Goal: Information Seeking & Learning: Learn about a topic

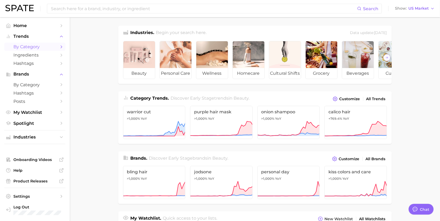
click at [30, 47] on span "by Category" at bounding box center [34, 46] width 43 height 5
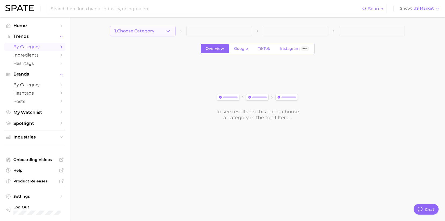
click at [157, 31] on button "1. Choose Category" at bounding box center [143, 31] width 66 height 11
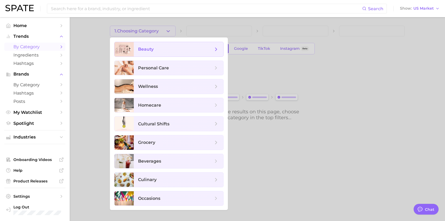
click at [165, 50] on span "beauty" at bounding box center [175, 49] width 75 height 6
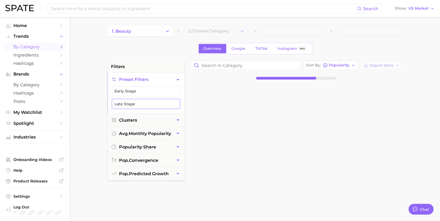
click at [166, 104] on button "Late Stage" at bounding box center [146, 104] width 68 height 10
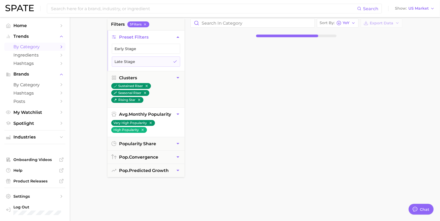
scroll to position [43, 0]
click at [167, 169] on span "pop. predicted growth" at bounding box center [144, 170] width 50 height 5
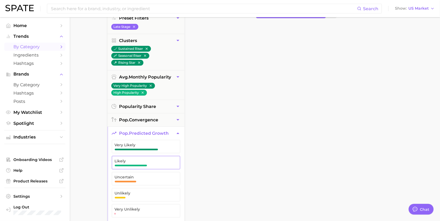
scroll to position [80, 0]
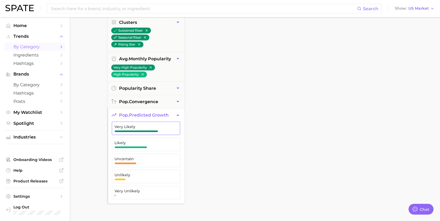
click at [152, 130] on span "button" at bounding box center [136, 131] width 43 height 2
click at [149, 142] on span "Likely" at bounding box center [142, 143] width 54 height 4
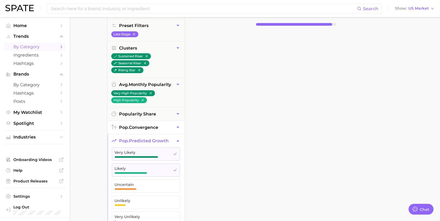
scroll to position [49, 0]
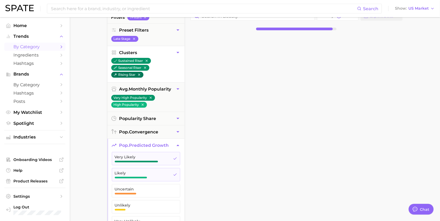
click at [138, 74] on icon "button" at bounding box center [139, 75] width 2 height 2
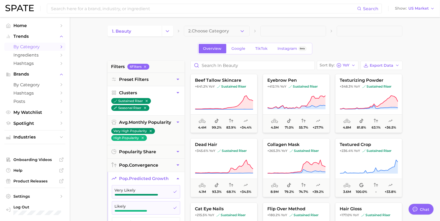
click at [203, 29] on span "2. Choose Category" at bounding box center [208, 31] width 41 height 5
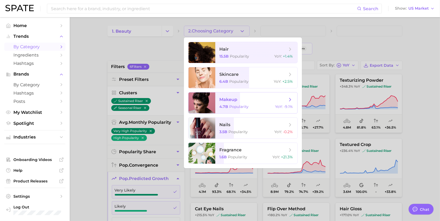
click at [257, 96] on span "makeup 4.7b Popularity YoY : -9.1%" at bounding box center [256, 102] width 82 height 21
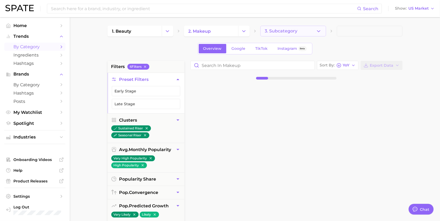
click at [296, 30] on span "3. Subcategory" at bounding box center [281, 31] width 33 height 5
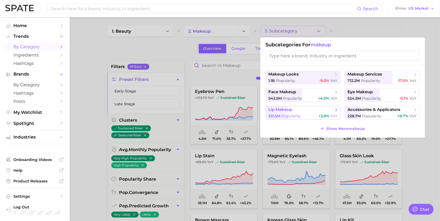
click at [303, 115] on div "331.5m Popularity +3.9% YoY" at bounding box center [302, 116] width 69 height 5
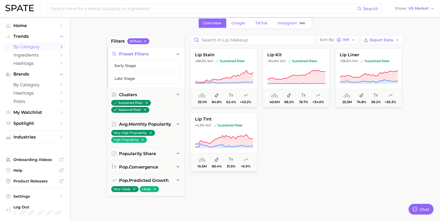
scroll to position [20, 0]
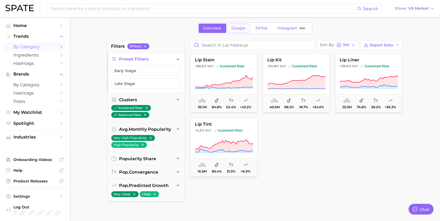
click at [245, 28] on link "Google" at bounding box center [238, 28] width 23 height 9
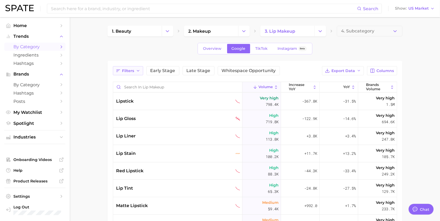
click at [130, 71] on span "Filters" at bounding box center [128, 71] width 12 height 5
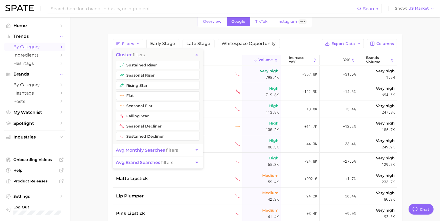
scroll to position [27, 0]
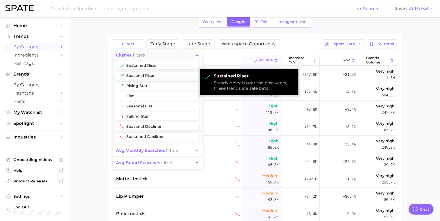
click at [195, 45] on span "Late Stage" at bounding box center [198, 44] width 24 height 4
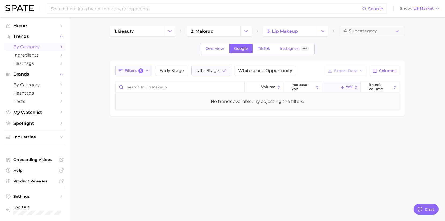
click at [144, 72] on button "Filters 5" at bounding box center [133, 70] width 37 height 9
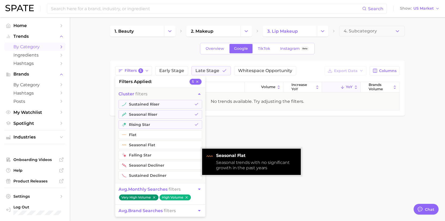
drag, startPoint x: 176, startPoint y: 114, endPoint x: 175, endPoint y: 118, distance: 3.8
click at [176, 115] on button "seasonal riser" at bounding box center [160, 114] width 84 height 9
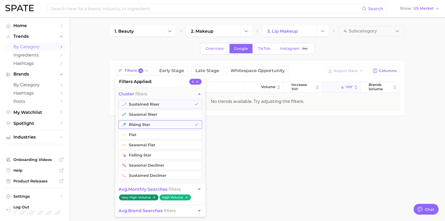
click at [175, 123] on button "rising star" at bounding box center [160, 124] width 84 height 9
click at [197, 192] on button "avg. monthly searches filters" at bounding box center [160, 189] width 90 height 12
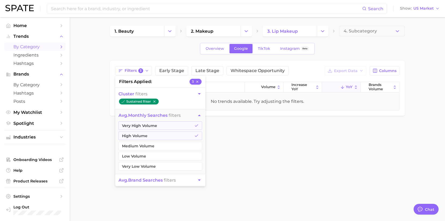
drag, startPoint x: 251, startPoint y: 153, endPoint x: 245, endPoint y: 129, distance: 24.6
click at [251, 152] on body "Search Show US Market Home Trends by Category Ingredients Hashtags Brands by Ca…" at bounding box center [222, 110] width 445 height 221
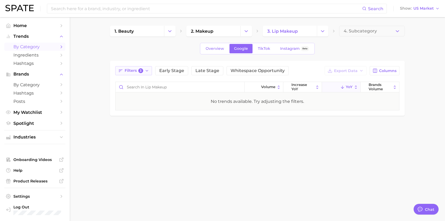
click at [131, 72] on span "Filters 3" at bounding box center [134, 70] width 18 height 5
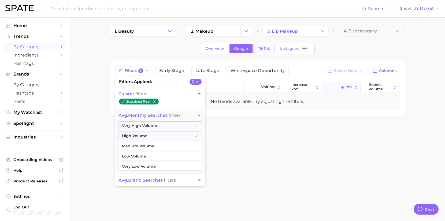
click at [264, 48] on span "TikTok" at bounding box center [264, 48] width 12 height 5
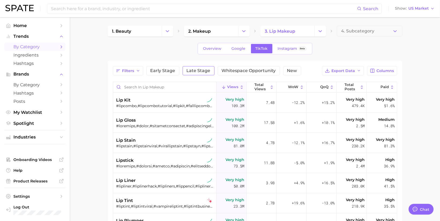
click at [197, 70] on span "Late Stage" at bounding box center [198, 71] width 24 height 4
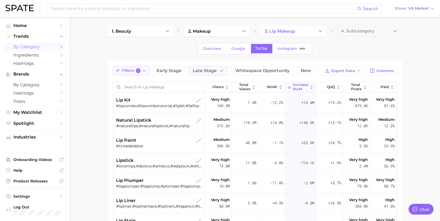
click at [122, 68] on span "Filters 1" at bounding box center [131, 70] width 18 height 5
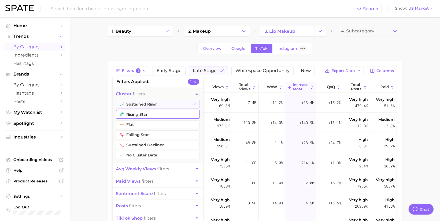
click at [148, 113] on button "rising star" at bounding box center [158, 114] width 84 height 9
click at [423, 94] on main "1. beauty 2. makeup 3. lip makeup 4. Subcategory Overview Google TikTok Instagr…" at bounding box center [255, 176] width 370 height 318
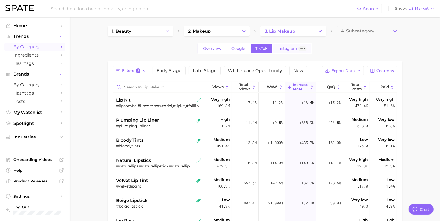
click at [292, 48] on span "Instagram" at bounding box center [288, 48] width 20 height 5
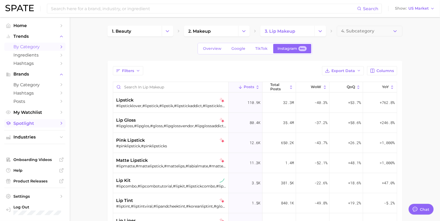
click at [32, 128] on link "Spotlight" at bounding box center [34, 123] width 61 height 8
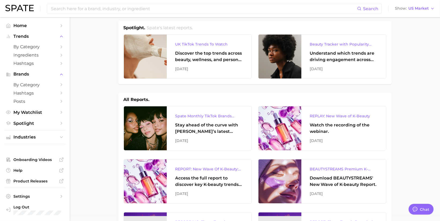
scroll to position [6, 0]
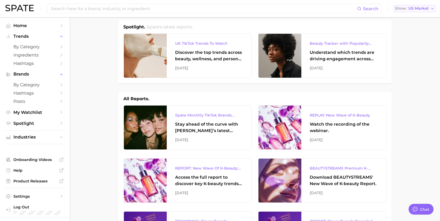
click at [425, 10] on span "US Market" at bounding box center [418, 8] width 20 height 3
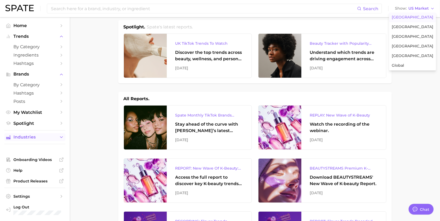
click at [34, 138] on span "Industries" at bounding box center [34, 137] width 43 height 5
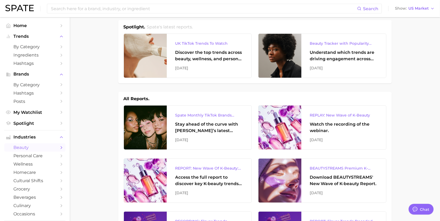
click at [31, 150] on span "beauty" at bounding box center [34, 147] width 43 height 5
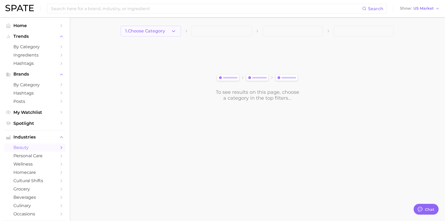
click at [159, 32] on span "1. Choose Category" at bounding box center [145, 31] width 40 height 5
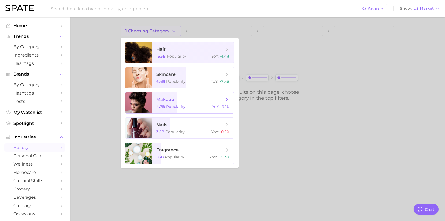
click at [190, 98] on span "makeup" at bounding box center [190, 100] width 68 height 6
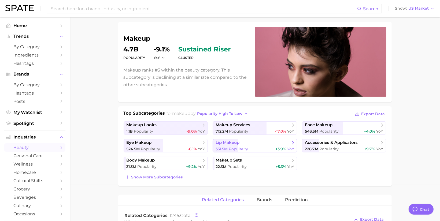
scroll to position [69, 0]
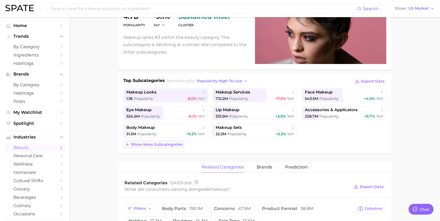
click at [167, 145] on span "Show more subcategories" at bounding box center [156, 144] width 51 height 5
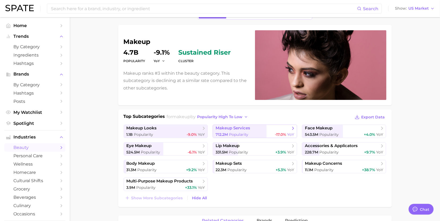
scroll to position [40, 0]
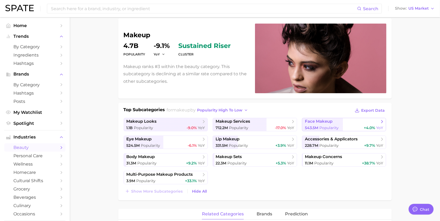
click at [322, 122] on span "face makeup" at bounding box center [319, 121] width 28 height 5
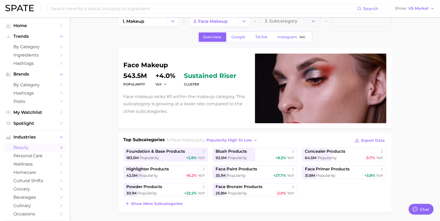
scroll to position [11, 0]
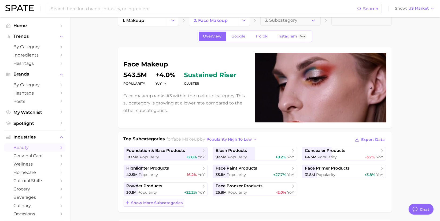
click at [178, 203] on span "Show more subcategories" at bounding box center [156, 203] width 51 height 5
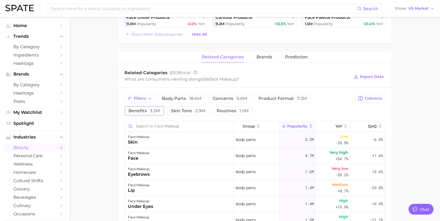
scroll to position [197, 0]
click at [160, 108] on span "benefits 3.2m" at bounding box center [144, 110] width 31 height 4
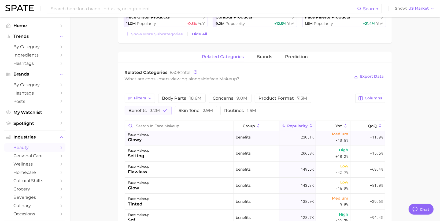
scroll to position [0, 0]
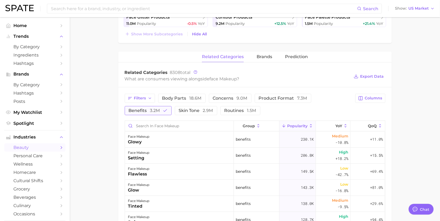
click at [159, 109] on span "3.2m" at bounding box center [155, 110] width 10 height 5
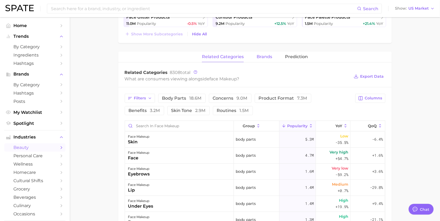
click at [271, 54] on span "brands" at bounding box center [264, 56] width 16 height 5
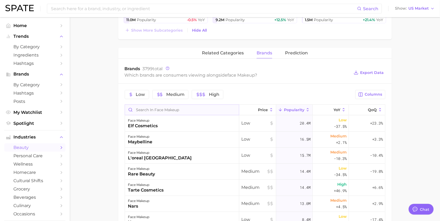
scroll to position [200, 0]
click at [226, 56] on button "related categories" at bounding box center [223, 53] width 42 height 10
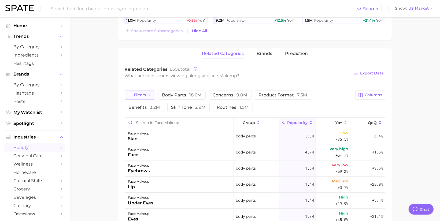
click at [148, 96] on button "Filters" at bounding box center [140, 95] width 30 height 9
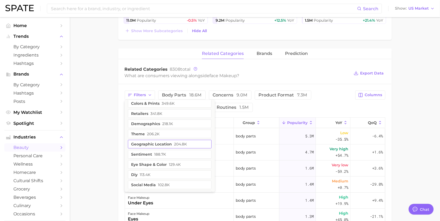
scroll to position [106, 0]
click at [168, 143] on button "geographic location 204.8k" at bounding box center [170, 144] width 84 height 9
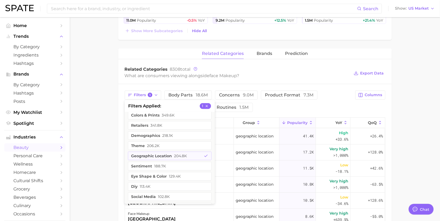
click at [315, 104] on div "Filters 1 filters applied 1 questions 1.3m food ingredients 1.3m holidays 1.3m …" at bounding box center [238, 101] width 227 height 21
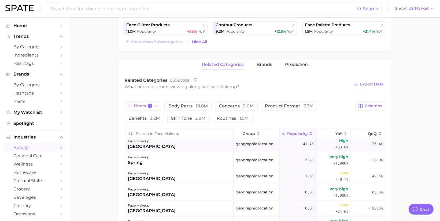
scroll to position [2, 0]
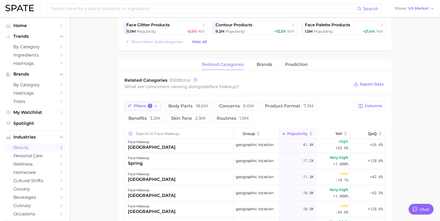
click at [152, 102] on button "Filters 1" at bounding box center [143, 106] width 37 height 9
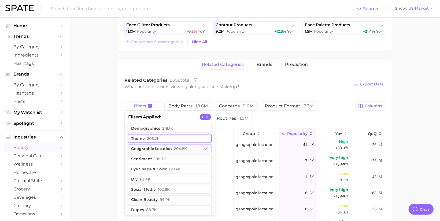
scroll to position [124, 0]
click at [169, 145] on button "geographic location 204.8k" at bounding box center [170, 149] width 84 height 9
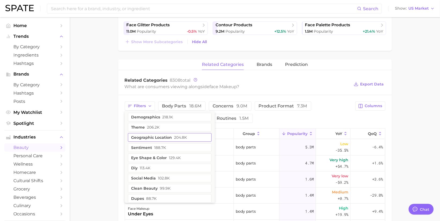
scroll to position [122, 0]
click at [169, 117] on span "218.1k" at bounding box center [167, 118] width 11 height 4
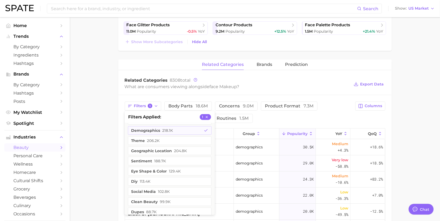
click at [399, 115] on main "1. makeup 2. face makeup 3. Subcategory Overview Google TikTok Instagram Beta f…" at bounding box center [255, 105] width 370 height 555
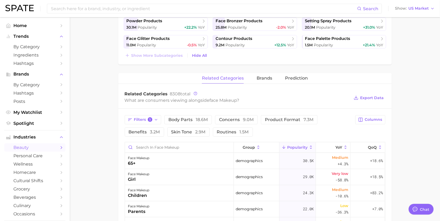
scroll to position [208, 0]
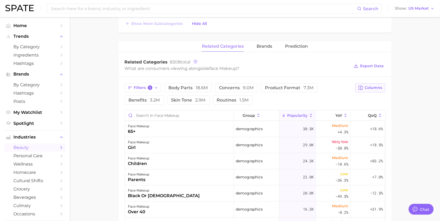
click at [375, 86] on span "Columns" at bounding box center [373, 87] width 17 height 5
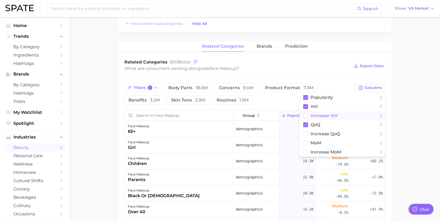
click at [334, 115] on span "Increase YoY" at bounding box center [323, 115] width 27 height 5
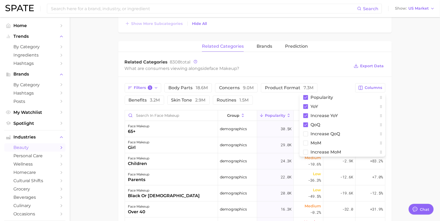
click at [411, 133] on main "1. makeup 2. face makeup 3. Subcategory Overview Google TikTok Instagram Beta f…" at bounding box center [255, 87] width 370 height 555
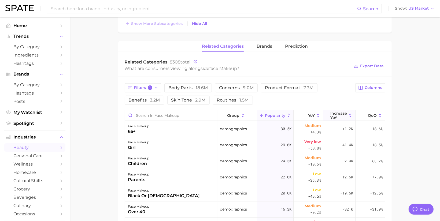
click at [332, 114] on span "Increase YoY" at bounding box center [338, 115] width 17 height 9
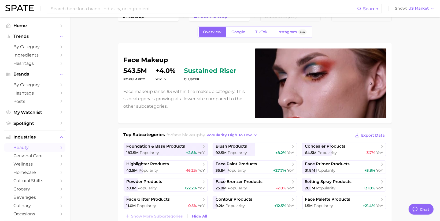
scroll to position [48, 0]
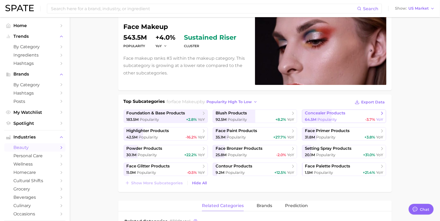
click at [358, 114] on span "concealer products" at bounding box center [342, 113] width 74 height 5
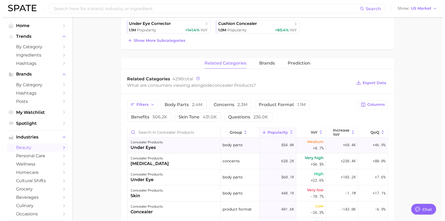
scroll to position [1, 0]
click at [158, 141] on div "concealer products" at bounding box center [144, 141] width 32 height 6
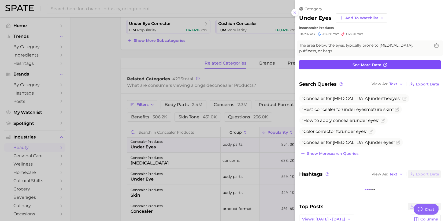
click at [353, 66] on span "See more data" at bounding box center [366, 65] width 29 height 5
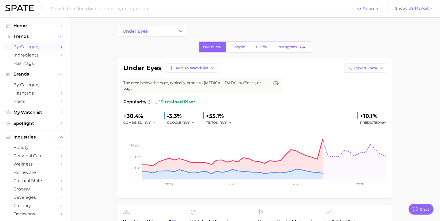
click at [44, 45] on span "by Category" at bounding box center [34, 46] width 43 height 5
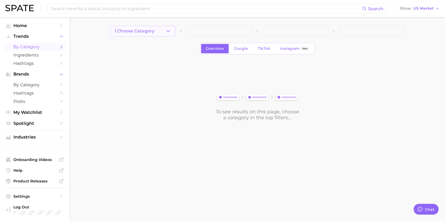
click at [141, 27] on button "1. Choose Category" at bounding box center [143, 31] width 66 height 11
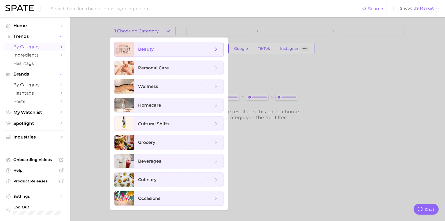
click at [173, 49] on span "beauty" at bounding box center [175, 49] width 75 height 6
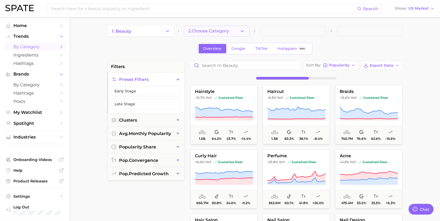
click at [219, 29] on span "2. Choose Category" at bounding box center [208, 31] width 41 height 5
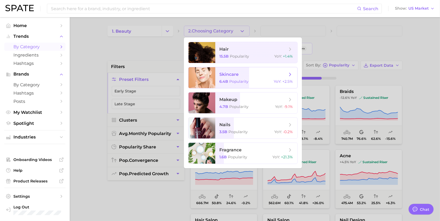
click at [253, 86] on span "skincare 6.4b Popularity YoY : +2.5%" at bounding box center [256, 77] width 82 height 21
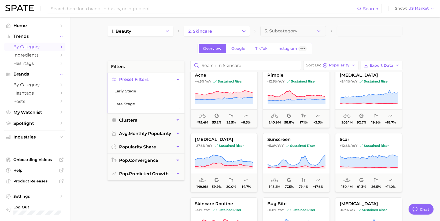
scroll to position [5, 0]
click at [283, 137] on span "sunscreen" at bounding box center [296, 139] width 66 height 5
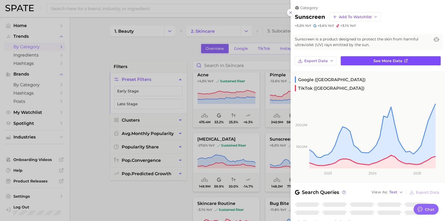
click at [386, 59] on span "See more data" at bounding box center [387, 61] width 29 height 5
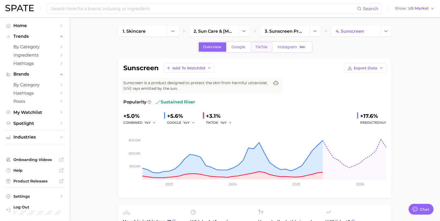
click at [260, 48] on span "TikTok" at bounding box center [261, 47] width 12 height 5
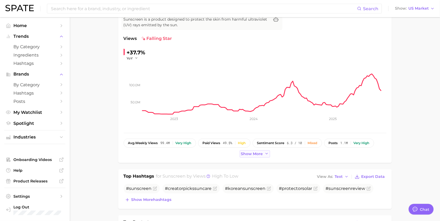
click at [257, 152] on span "Show more" at bounding box center [252, 154] width 22 height 5
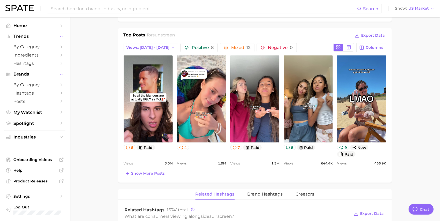
scroll to position [263, 0]
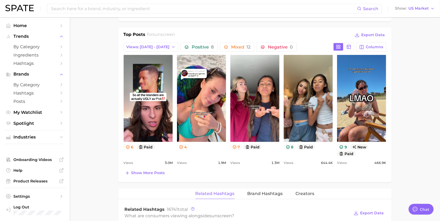
drag, startPoint x: 159, startPoint y: 171, endPoint x: 159, endPoint y: 168, distance: 3.0
click at [159, 171] on span "Show more posts" at bounding box center [147, 173] width 33 height 5
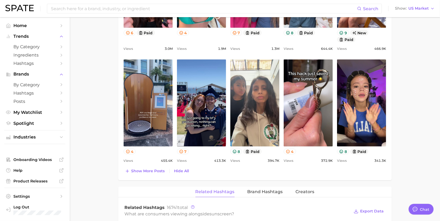
scroll to position [401, 0]
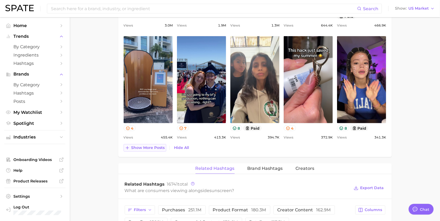
click at [147, 147] on span "Show more posts" at bounding box center [147, 147] width 33 height 5
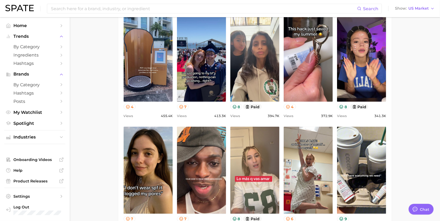
scroll to position [508, 0]
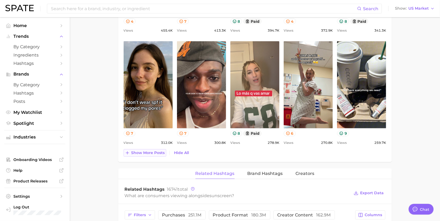
click at [155, 151] on span "Show more posts" at bounding box center [147, 153] width 33 height 5
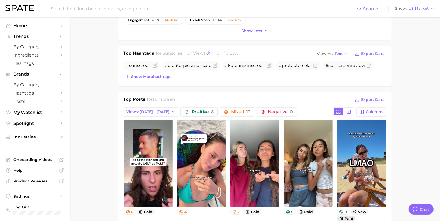
scroll to position [0, 0]
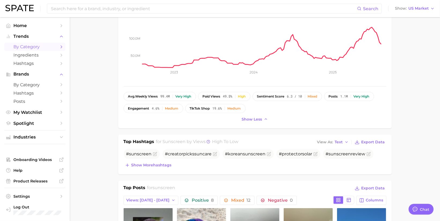
click at [45, 48] on span "by Category" at bounding box center [34, 46] width 43 height 5
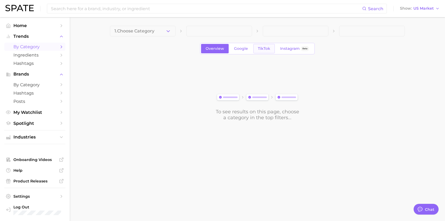
click at [259, 49] on span "TikTok" at bounding box center [264, 48] width 12 height 5
click at [145, 31] on span "1. Choose Category" at bounding box center [134, 31] width 40 height 5
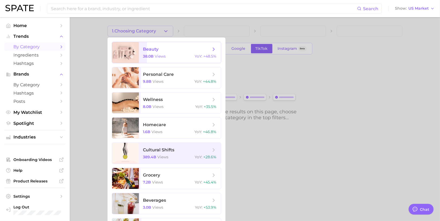
click at [170, 58] on div "38.0b views YoY : +48.5%" at bounding box center [179, 56] width 73 height 5
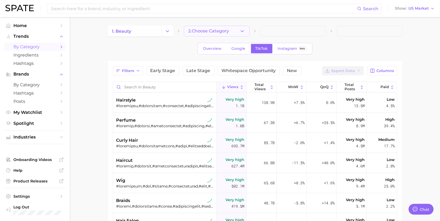
type textarea "x"
click at [204, 33] on span "2. Choose Category" at bounding box center [208, 31] width 41 height 5
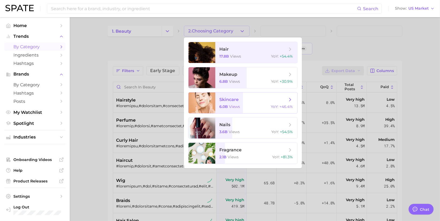
click at [249, 98] on span "skincare" at bounding box center [253, 100] width 68 height 6
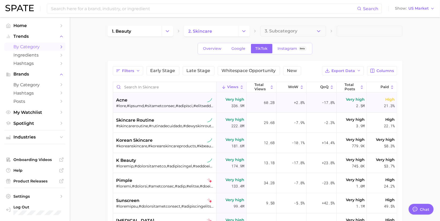
click at [141, 101] on div "acne" at bounding box center [165, 100] width 98 height 6
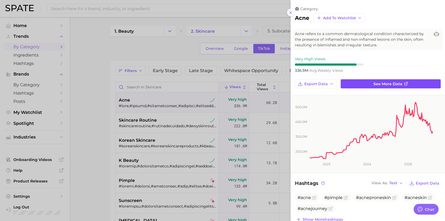
click at [375, 84] on span "See more data" at bounding box center [387, 84] width 29 height 5
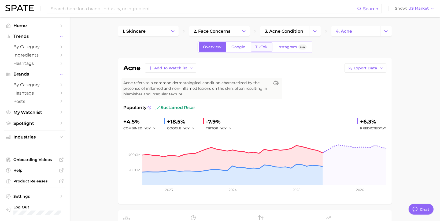
click at [265, 45] on span "TikTok" at bounding box center [261, 47] width 12 height 5
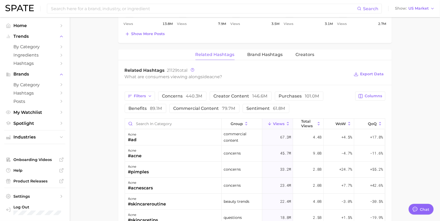
scroll to position [364, 0]
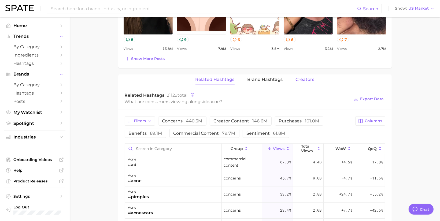
click at [305, 78] on span "Creators" at bounding box center [304, 79] width 19 height 5
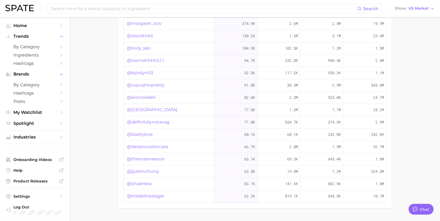
scroll to position [421, 0]
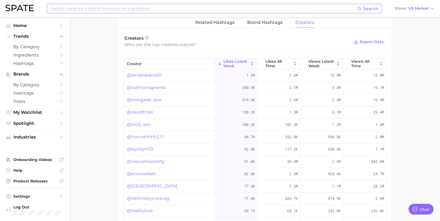
click at [165, 9] on input at bounding box center [203, 8] width 306 height 9
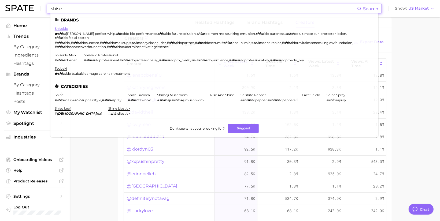
type input "shise"
click at [65, 28] on link "shiseido" at bounding box center [61, 29] width 13 height 4
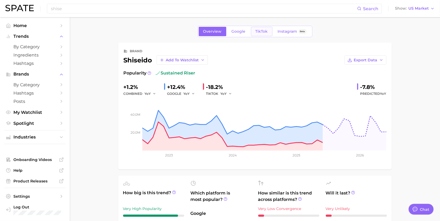
click at [263, 31] on span "TikTok" at bounding box center [261, 31] width 12 height 5
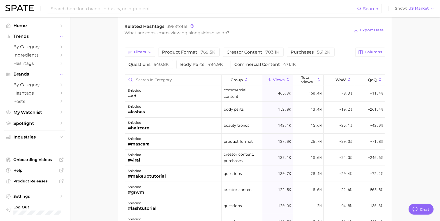
scroll to position [327, 0]
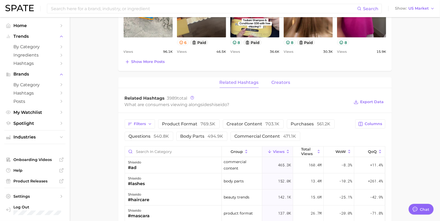
click at [286, 77] on button "creators" at bounding box center [280, 82] width 19 height 10
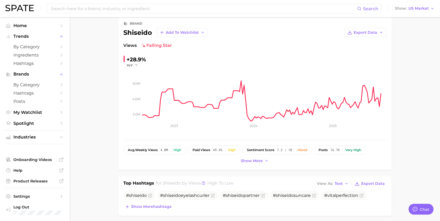
scroll to position [28, 0]
click at [261, 158] on span "Show more" at bounding box center [252, 160] width 22 height 5
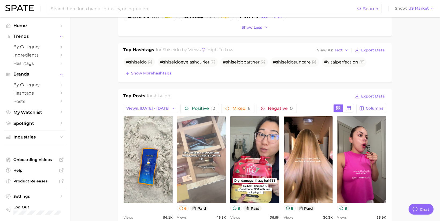
scroll to position [208, 0]
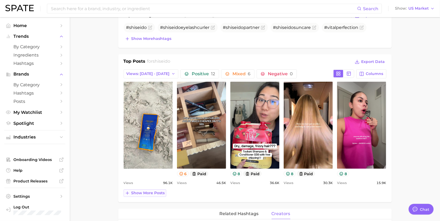
click at [138, 192] on span "Show more posts" at bounding box center [147, 193] width 33 height 5
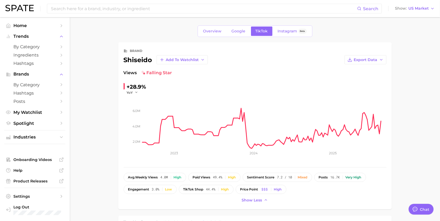
scroll to position [0, 0]
click at [46, 47] on span "by Category" at bounding box center [34, 46] width 43 height 5
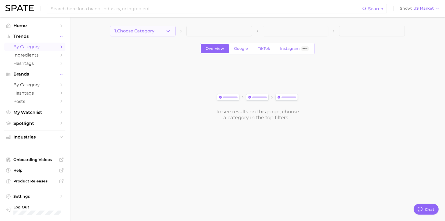
click at [158, 32] on button "1. Choose Category" at bounding box center [143, 31] width 66 height 11
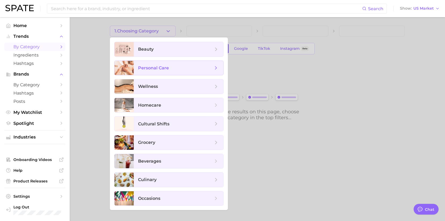
click at [170, 66] on span "personal care" at bounding box center [175, 68] width 75 height 6
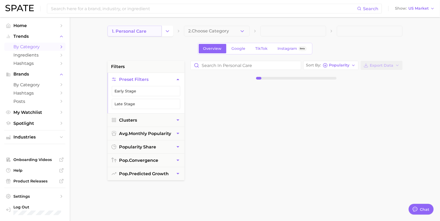
click at [151, 30] on link "1. personal care" at bounding box center [134, 31] width 54 height 11
click at [159, 35] on link "1. personal care" at bounding box center [134, 31] width 54 height 11
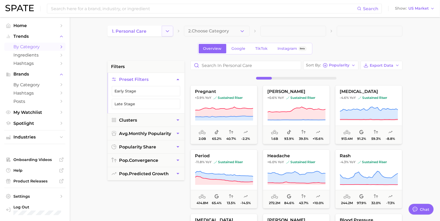
click at [168, 33] on icon "Change Category" at bounding box center [167, 31] width 6 height 6
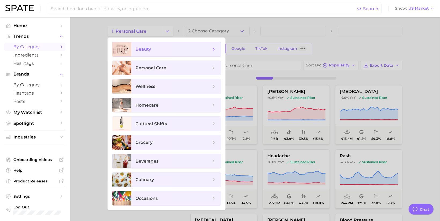
drag, startPoint x: 168, startPoint y: 36, endPoint x: 168, endPoint y: 43, distance: 7.5
click at [168, 43] on span "beauty" at bounding box center [175, 49] width 89 height 14
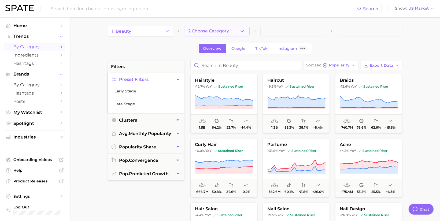
click at [218, 33] on button "2. Choose Category" at bounding box center [217, 31] width 66 height 11
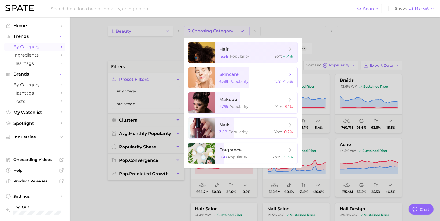
click at [241, 75] on span "skincare" at bounding box center [253, 75] width 68 height 6
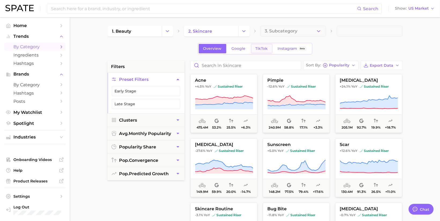
click at [267, 49] on link "TikTok" at bounding box center [261, 48] width 21 height 9
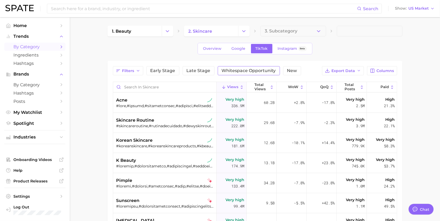
click at [248, 70] on span "Whitespace Opportunity" at bounding box center [249, 71] width 54 height 4
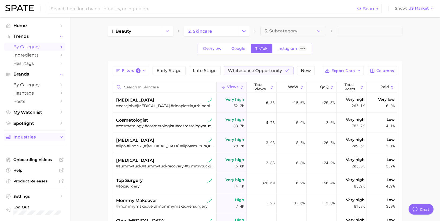
click at [40, 136] on span "Industries" at bounding box center [34, 137] width 43 height 5
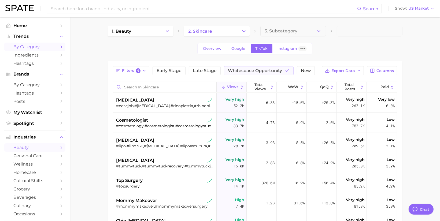
click at [35, 148] on span "beauty" at bounding box center [34, 147] width 43 height 5
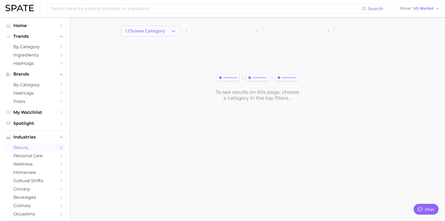
click at [161, 33] on span "1. Choose Category" at bounding box center [145, 31] width 40 height 5
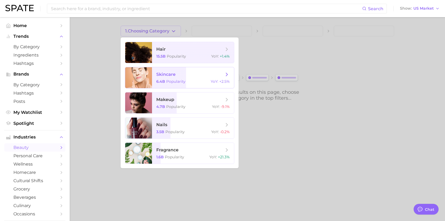
click at [183, 76] on span "skincare" at bounding box center [190, 75] width 68 height 6
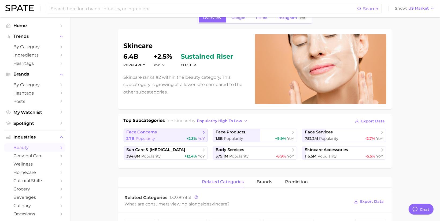
scroll to position [29, 0]
click at [182, 137] on div "2.7b Popularity +2.3% YoY" at bounding box center [165, 138] width 78 height 5
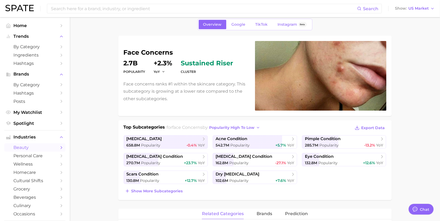
scroll to position [38, 0]
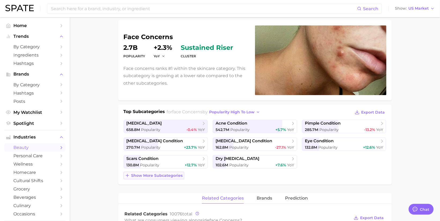
click at [172, 172] on button "Show more subcategories" at bounding box center [153, 176] width 61 height 8
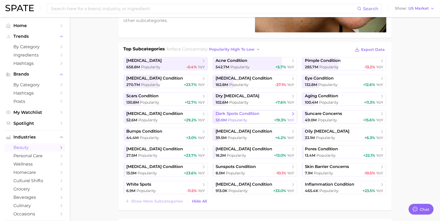
scroll to position [102, 0]
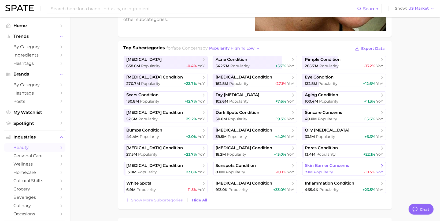
click at [333, 172] on div "7.1m Popularity -10.5% YoY" at bounding box center [344, 172] width 78 height 5
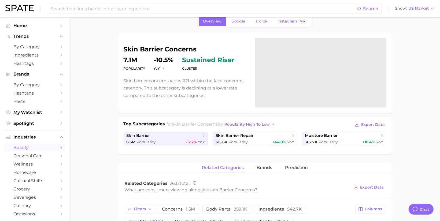
scroll to position [25, 0]
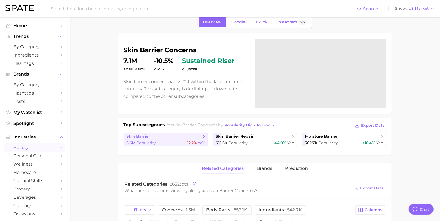
click at [163, 141] on div "6.6m Popularity -12.2% YoY" at bounding box center [165, 142] width 78 height 5
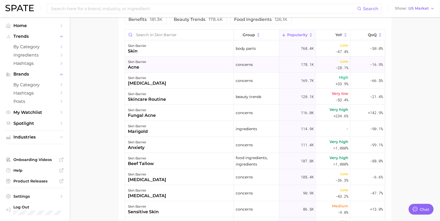
scroll to position [277, 0]
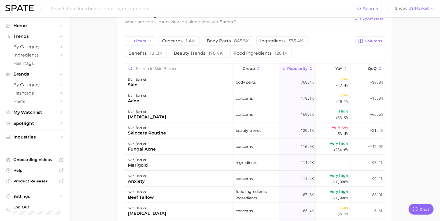
click at [294, 69] on span "Popularity" at bounding box center [297, 68] width 20 height 4
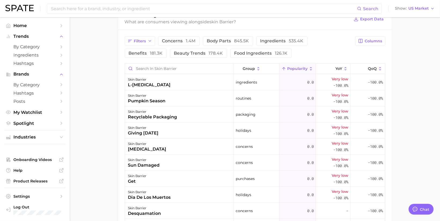
click at [296, 68] on span "Popularity" at bounding box center [297, 68] width 20 height 4
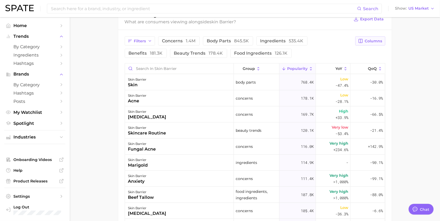
click at [370, 40] on span "Columns" at bounding box center [373, 41] width 17 height 5
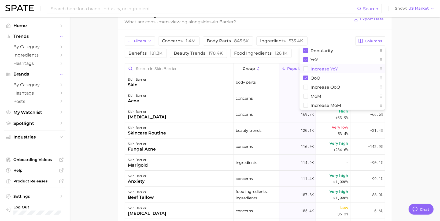
click at [336, 70] on span "Increase YoY" at bounding box center [323, 69] width 27 height 5
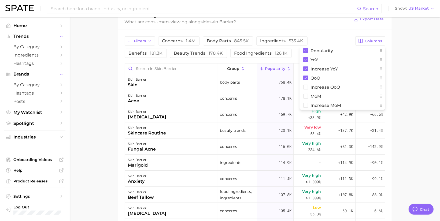
click at [436, 83] on main "1. skincare 2. face concerns 3. skin barrier concerns 4. skin barrier Overview …" at bounding box center [255, 28] width 370 height 577
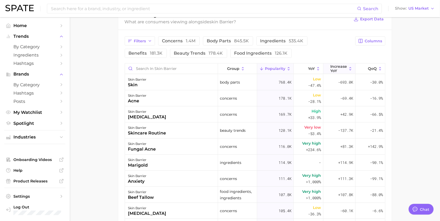
click at [330, 66] on span "Increase YoY" at bounding box center [338, 68] width 17 height 9
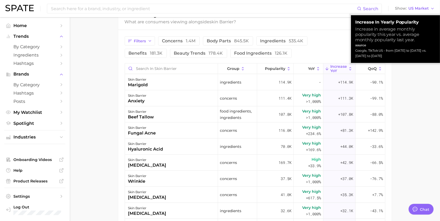
click at [330, 67] on span "Increase YoY" at bounding box center [338, 68] width 17 height 9
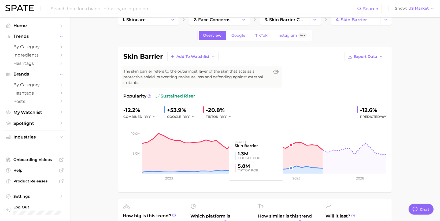
scroll to position [45, 0]
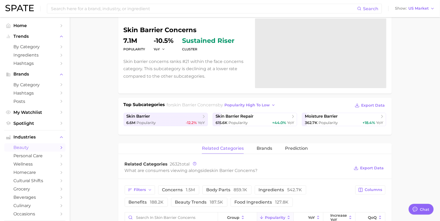
scroll to position [25, 0]
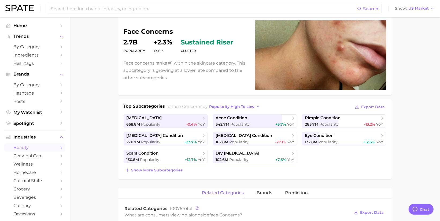
scroll to position [138, 0]
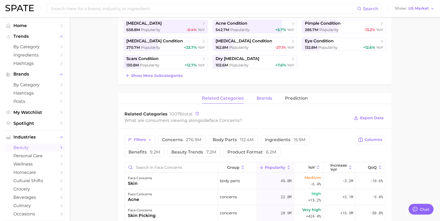
click at [268, 98] on span "brands" at bounding box center [264, 98] width 16 height 5
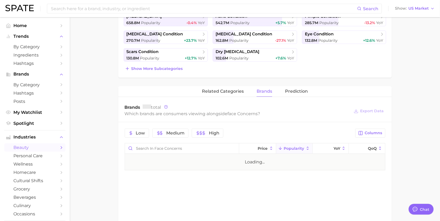
scroll to position [153, 0]
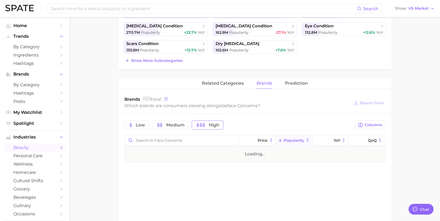
click at [207, 123] on span "High" at bounding box center [207, 125] width 23 height 4
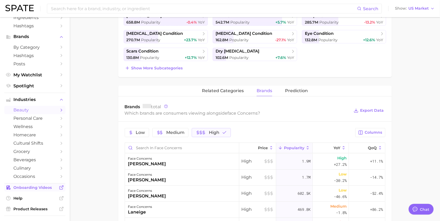
scroll to position [38, 0]
click at [29, 142] on span "cultural shifts" at bounding box center [34, 142] width 43 height 5
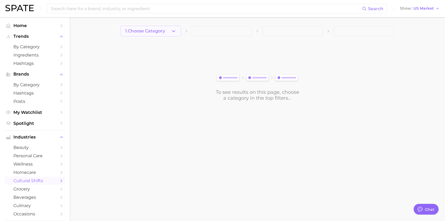
click at [145, 29] on span "1. Choose Category" at bounding box center [145, 31] width 40 height 5
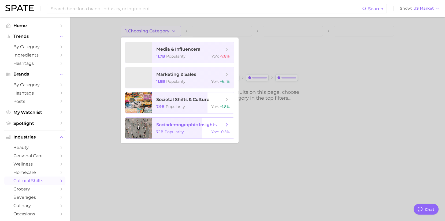
click at [178, 131] on span "Popularity" at bounding box center [173, 131] width 19 height 5
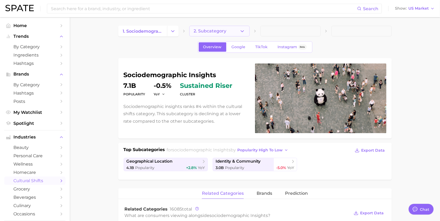
click at [224, 33] on span "2. Subcategory" at bounding box center [210, 31] width 33 height 5
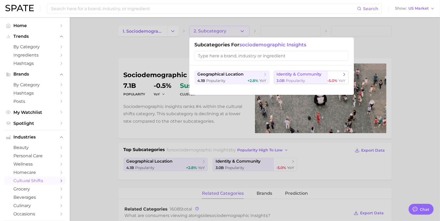
click at [306, 79] on div "3.0b Popularity -5.0% YoY" at bounding box center [310, 80] width 69 height 5
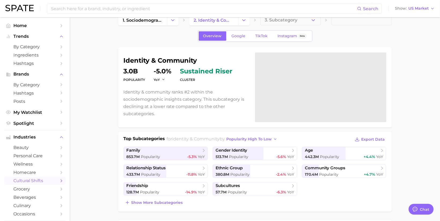
scroll to position [49, 0]
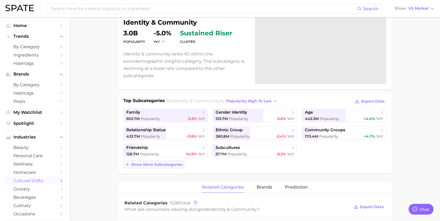
click at [165, 164] on span "Show more subcategories" at bounding box center [156, 164] width 51 height 5
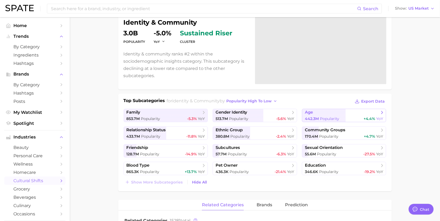
click at [349, 111] on span "age" at bounding box center [342, 112] width 74 height 5
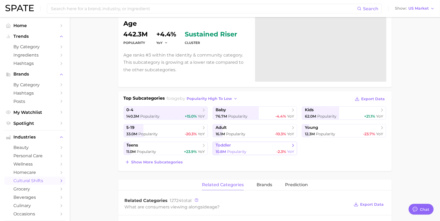
scroll to position [62, 0]
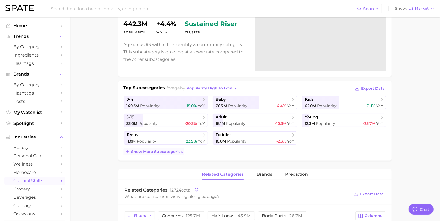
click at [156, 149] on span "Show more subcategories" at bounding box center [156, 151] width 51 height 5
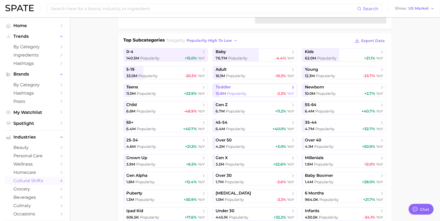
scroll to position [110, 0]
click at [344, 141] on span "over 40" at bounding box center [342, 139] width 74 height 5
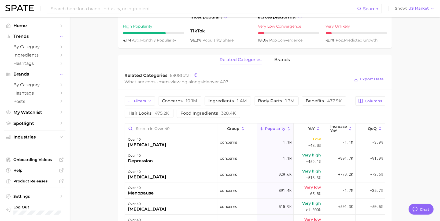
scroll to position [211, 0]
click at [283, 62] on span "brands" at bounding box center [282, 60] width 16 height 5
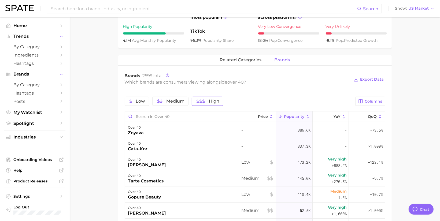
click at [214, 101] on span "High" at bounding box center [214, 101] width 10 height 4
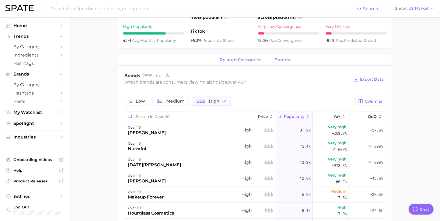
click at [256, 59] on span "related categories" at bounding box center [241, 60] width 42 height 5
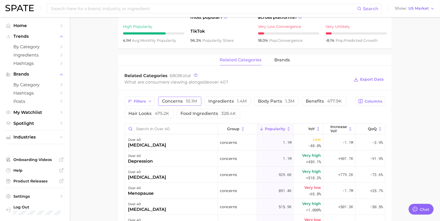
click at [178, 99] on span "concerns 10.1m" at bounding box center [179, 101] width 35 height 4
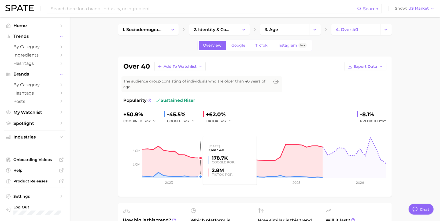
scroll to position [0, 0]
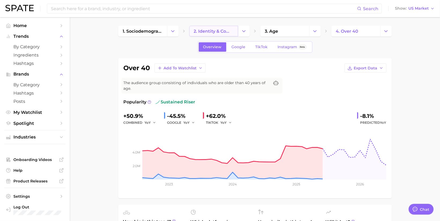
click at [204, 30] on span "2. identity & community" at bounding box center [214, 31] width 40 height 5
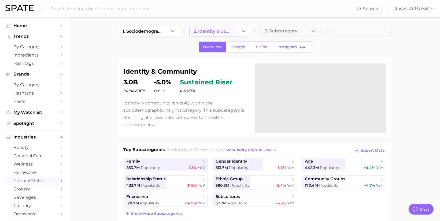
click at [216, 31] on span "2. identity & community" at bounding box center [214, 31] width 40 height 5
click at [239, 31] on button "Change Category" at bounding box center [244, 31] width 12 height 11
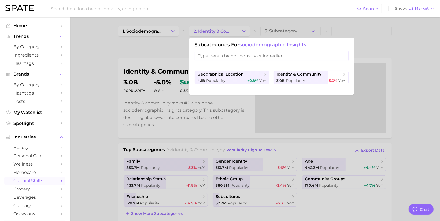
click at [402, 65] on div at bounding box center [220, 110] width 440 height 221
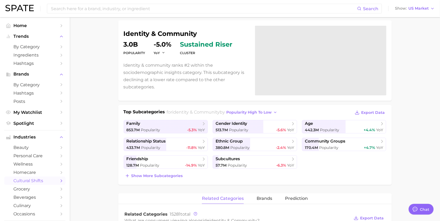
scroll to position [41, 0]
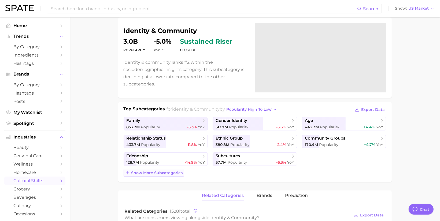
click at [177, 174] on button "Show more subcategories" at bounding box center [153, 173] width 61 height 8
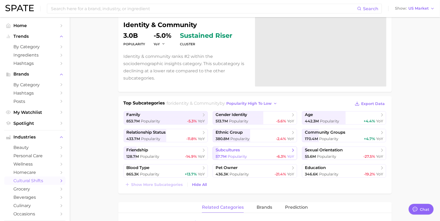
scroll to position [47, 0]
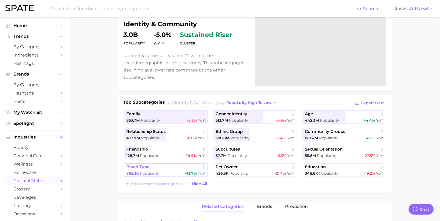
click at [174, 169] on link "blood type 865.3k Popularity +13.7% YoY" at bounding box center [165, 169] width 84 height 13
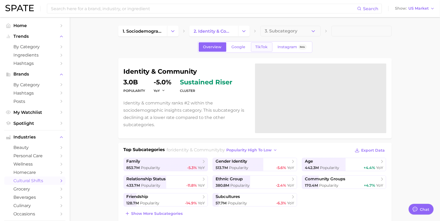
click at [262, 46] on span "TikTok" at bounding box center [261, 47] width 12 height 5
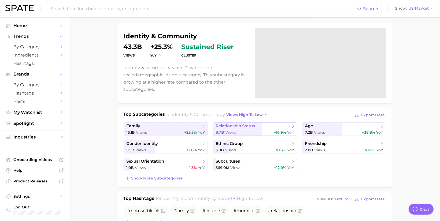
scroll to position [36, 0]
click at [318, 123] on span "age" at bounding box center [342, 125] width 74 height 5
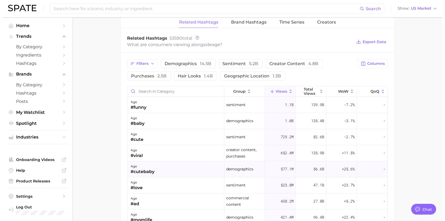
scroll to position [438, 0]
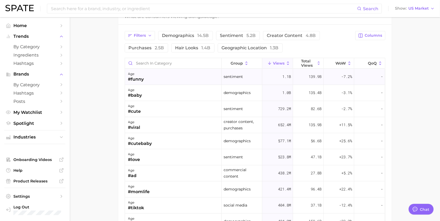
click at [152, 78] on div "age #funny" at bounding box center [173, 77] width 97 height 16
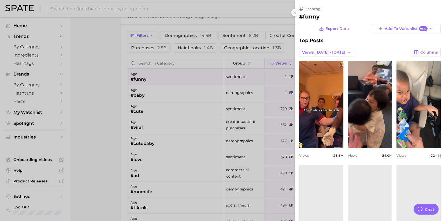
scroll to position [0, 0]
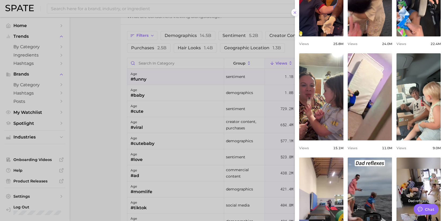
click at [294, 13] on line at bounding box center [295, 13] width 2 height 2
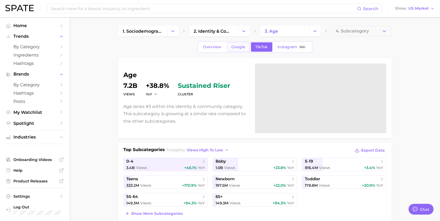
click at [234, 48] on span "Google" at bounding box center [238, 47] width 14 height 5
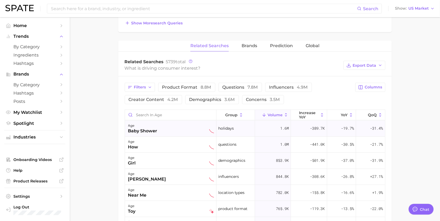
click at [161, 125] on div "age baby shower" at bounding box center [171, 128] width 86 height 12
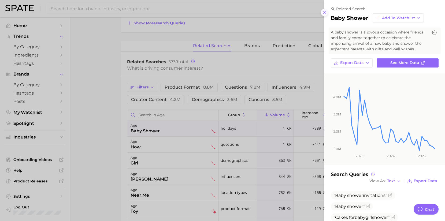
click at [321, 13] on button at bounding box center [324, 12] width 7 height 7
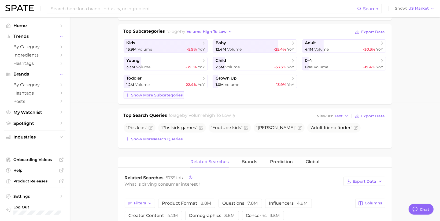
click at [180, 93] on span "Show more subcategories" at bounding box center [156, 95] width 51 height 5
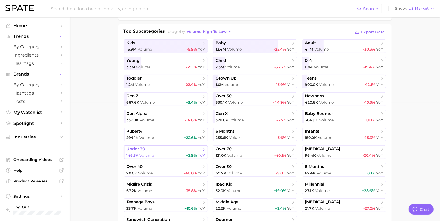
click at [167, 147] on span "under 30" at bounding box center [163, 149] width 74 height 5
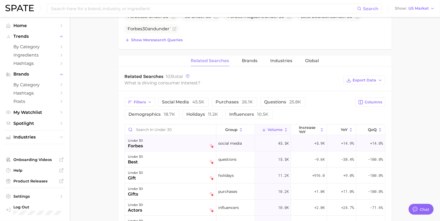
click at [159, 145] on div "under 30 forbes" at bounding box center [171, 143] width 86 height 12
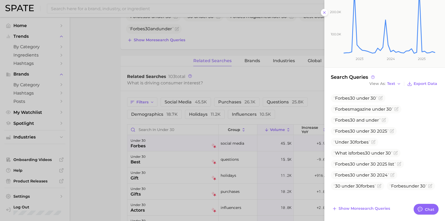
type textarea "x"
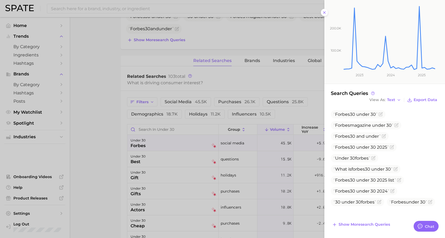
scroll to position [86, 0]
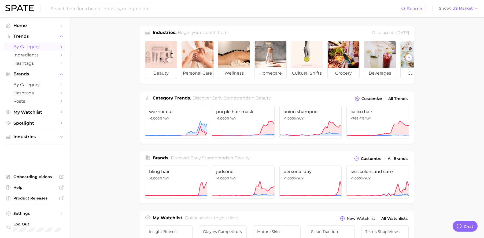
click at [40, 48] on span "by Category" at bounding box center [34, 46] width 43 height 5
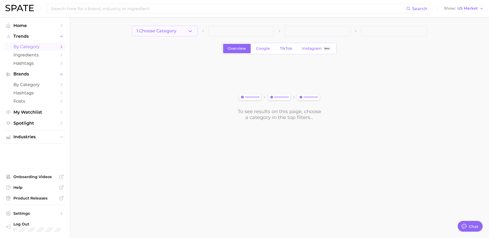
click at [161, 35] on button "1. Choose Category" at bounding box center [165, 31] width 66 height 11
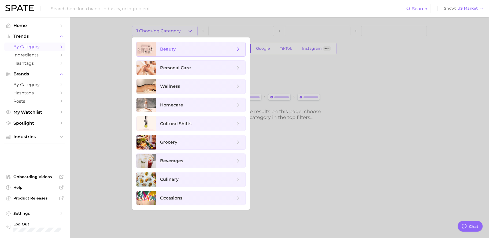
click at [185, 54] on span "beauty" at bounding box center [200, 49] width 89 height 14
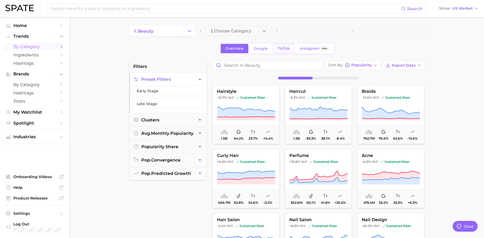
click at [286, 49] on span "TikTok" at bounding box center [283, 48] width 12 height 5
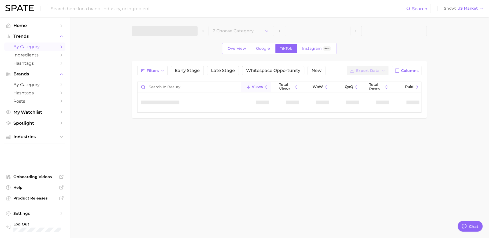
type textarea "x"
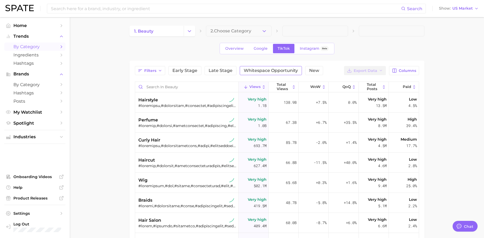
click at [276, 72] on span "Whitespace Opportunity" at bounding box center [271, 71] width 54 height 4
click at [164, 70] on icon "button" at bounding box center [166, 71] width 4 height 4
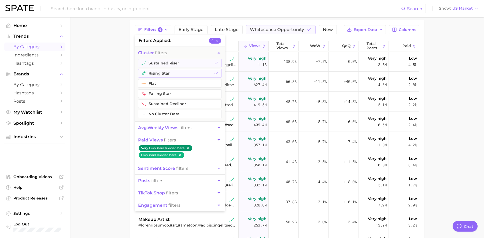
scroll to position [42, 0]
click at [212, 203] on button "engagement filters" at bounding box center [180, 205] width 90 height 12
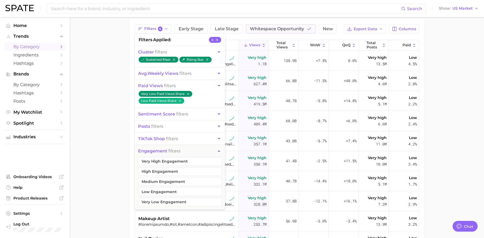
click at [216, 151] on icon "button" at bounding box center [219, 151] width 6 height 6
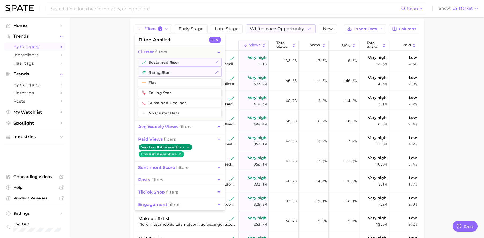
click at [212, 130] on button "avg. weekly views filters" at bounding box center [180, 127] width 90 height 12
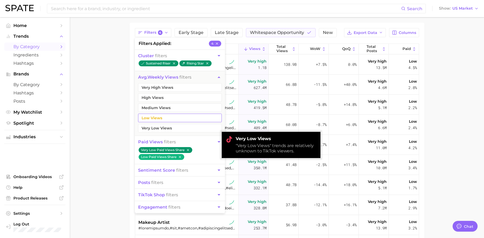
scroll to position [38, 0]
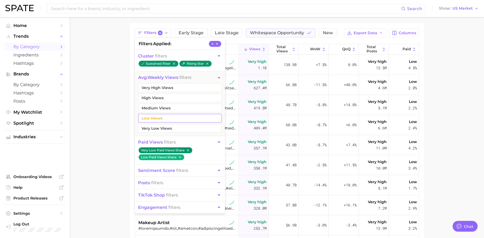
click at [183, 115] on button "Low Views" at bounding box center [180, 118] width 84 height 9
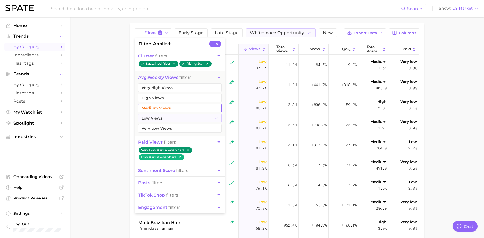
click at [182, 108] on button "Medium Views" at bounding box center [180, 108] width 84 height 9
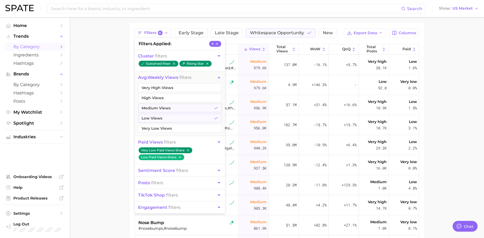
click at [435, 103] on main "1. beauty 2. Choose Category Overview Google TikTok Instagram Beta Filters 6 fi…" at bounding box center [277, 146] width 414 height 335
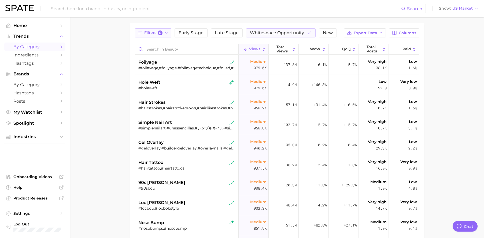
click at [160, 35] on button "Filters 6" at bounding box center [153, 32] width 37 height 9
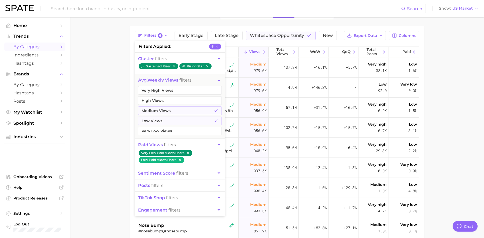
scroll to position [35, 0]
click at [230, 35] on span "Late Stage" at bounding box center [227, 35] width 24 height 4
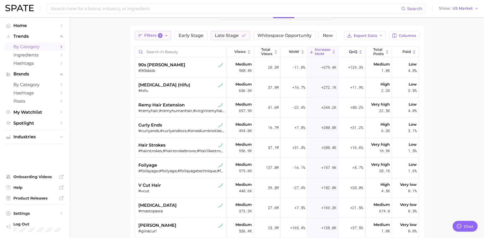
click at [162, 36] on button "Filters 5" at bounding box center [153, 35] width 37 height 9
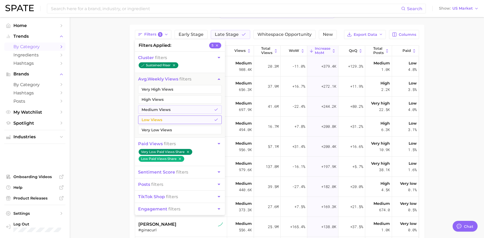
scroll to position [36, 0]
click at [119, 44] on main "1. beauty 2. Choose Category Overview Google TikTok Instagram Beta Filters 5 fi…" at bounding box center [277, 148] width 414 height 335
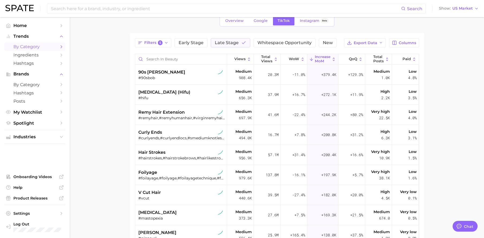
scroll to position [0, 0]
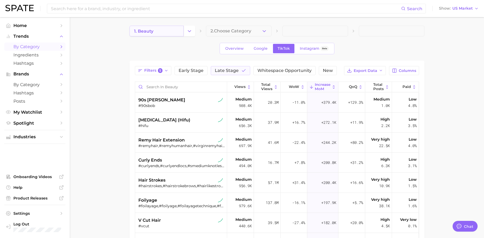
click at [165, 31] on link "1. beauty" at bounding box center [156, 31] width 54 height 11
click at [187, 31] on icon "Change Category" at bounding box center [189, 31] width 6 height 6
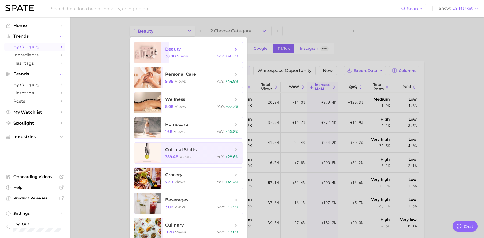
click at [179, 57] on span "views" at bounding box center [182, 56] width 11 height 5
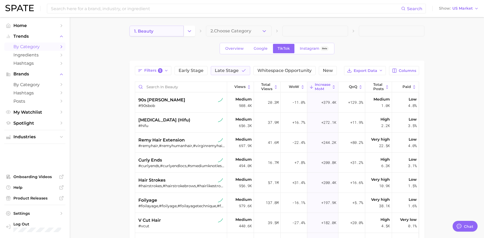
click at [178, 32] on link "1. beauty" at bounding box center [156, 31] width 54 height 11
drag, startPoint x: 191, startPoint y: 31, endPoint x: 189, endPoint y: 35, distance: 4.4
click at [191, 31] on icon "Change Category" at bounding box center [189, 31] width 6 height 6
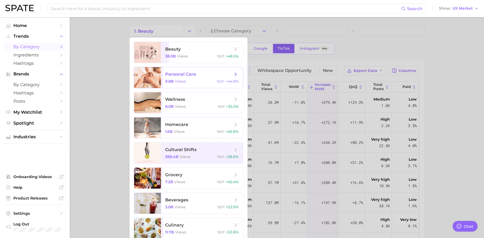
click at [183, 71] on span "personal care 9.8b views YoY : +44.8%" at bounding box center [202, 77] width 82 height 21
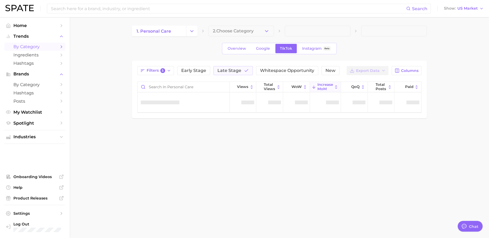
click at [189, 28] on button "Change Category" at bounding box center [192, 31] width 12 height 11
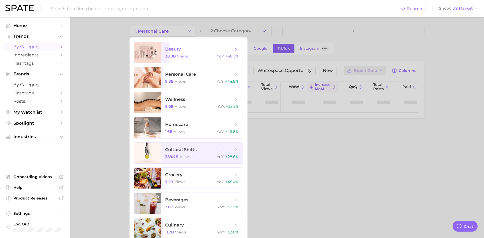
click at [181, 53] on span "beauty 38.0b views YoY : +48.5%" at bounding box center [202, 52] width 82 height 21
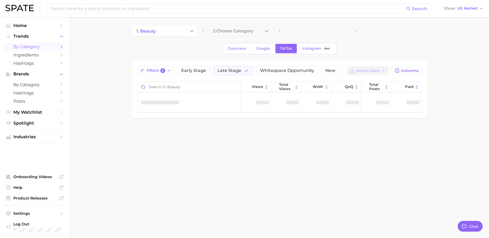
click at [39, 47] on span "by Category" at bounding box center [34, 46] width 43 height 5
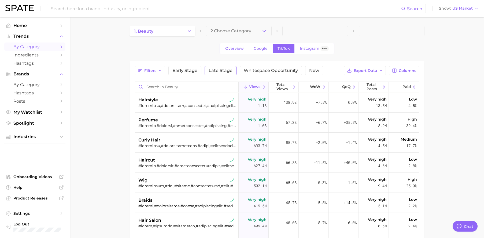
click at [224, 72] on span "Late Stage" at bounding box center [220, 71] width 24 height 4
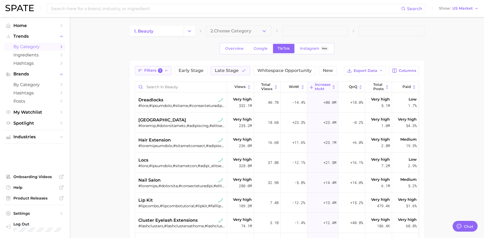
click at [165, 73] on button "Filters 1" at bounding box center [153, 70] width 37 height 9
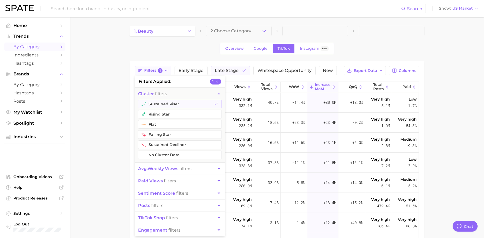
click at [165, 73] on button "Filters 1" at bounding box center [153, 70] width 37 height 9
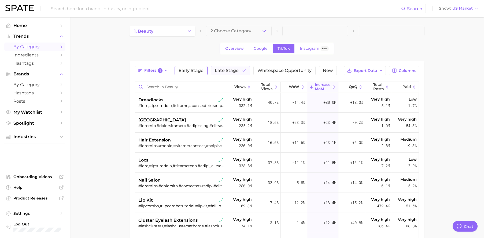
click at [193, 72] on span "Early Stage" at bounding box center [190, 71] width 25 height 4
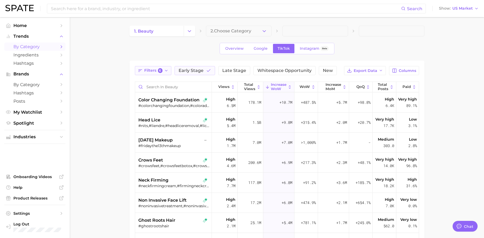
click at [163, 73] on button "Filters 6" at bounding box center [153, 70] width 37 height 9
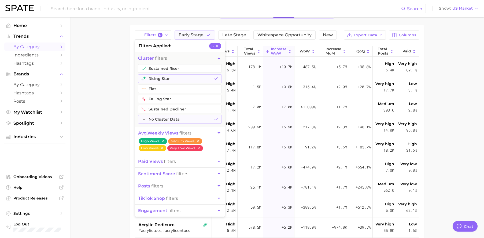
scroll to position [37, 0]
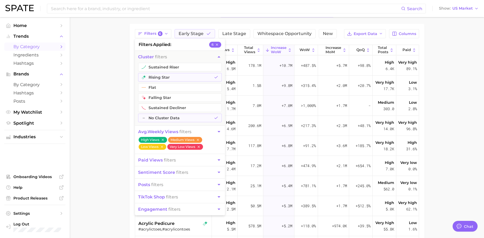
click at [210, 161] on button "paid views filters" at bounding box center [180, 160] width 90 height 12
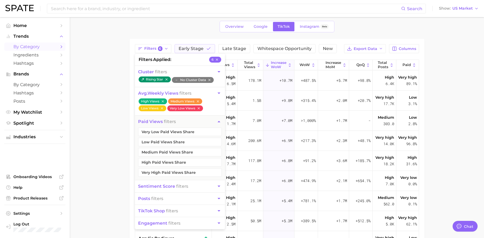
scroll to position [22, 0]
click at [196, 132] on button "Very Low Paid Views Share" at bounding box center [180, 132] width 84 height 9
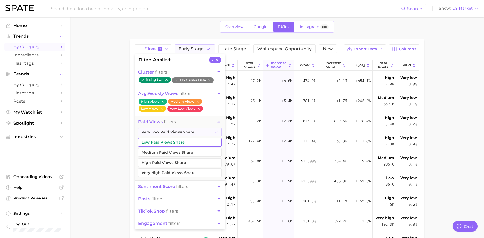
click at [195, 141] on button "Low Paid Views Share" at bounding box center [180, 142] width 84 height 9
click at [460, 124] on main "1. beauty 2. Choose Category Overview Google TikTok Instagram Beta Filters 8 fi…" at bounding box center [277, 162] width 414 height 335
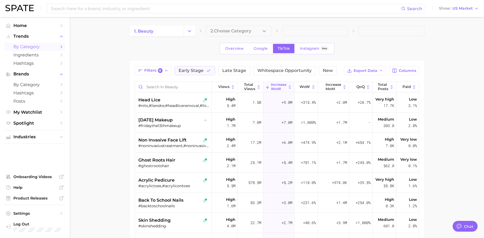
click at [37, 142] on ul "Industries" at bounding box center [34, 137] width 61 height 14
click at [37, 139] on span "Industries" at bounding box center [34, 137] width 43 height 5
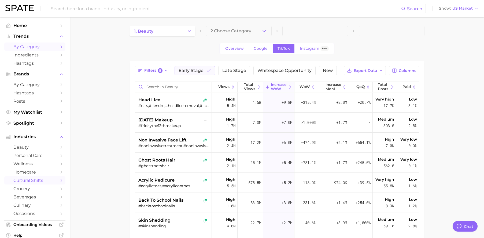
click at [42, 179] on span "cultural shifts" at bounding box center [34, 180] width 43 height 5
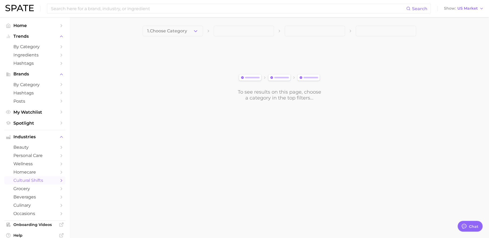
click at [176, 33] on button "1. Choose Category" at bounding box center [173, 31] width 60 height 11
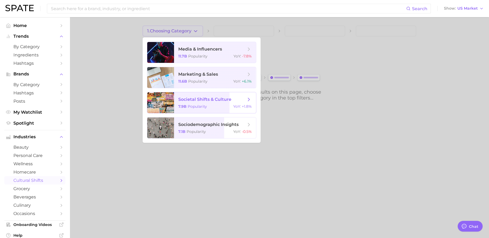
click at [228, 112] on span "societal shifts & culture 7.9b Popularity YoY : +1.8%" at bounding box center [215, 102] width 82 height 21
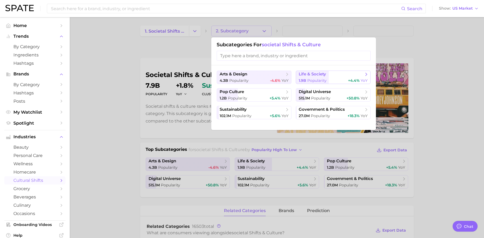
click at [308, 76] on span "life & society" at bounding box center [311, 74] width 27 height 5
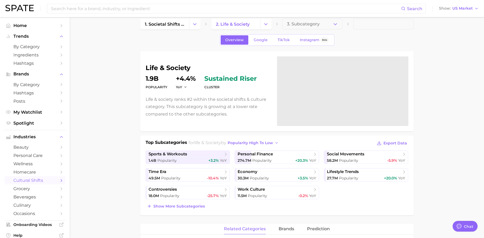
scroll to position [8, 0]
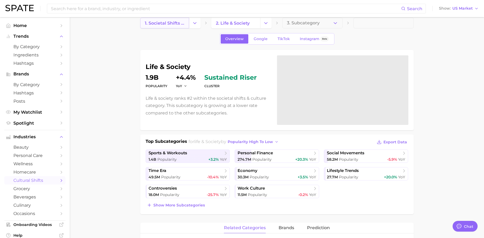
click at [177, 25] on span "1. societal shifts & culture" at bounding box center [165, 23] width 40 height 5
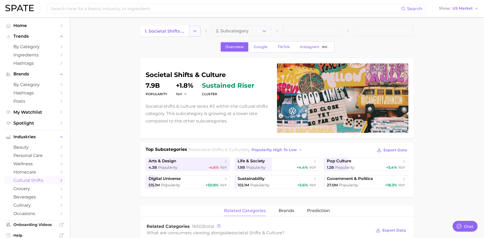
click at [198, 32] on button "Change Category" at bounding box center [195, 31] width 12 height 11
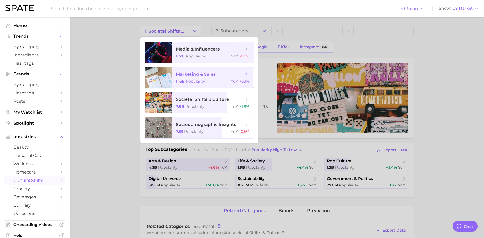
click at [209, 73] on span "marketing & sales" at bounding box center [196, 74] width 40 height 5
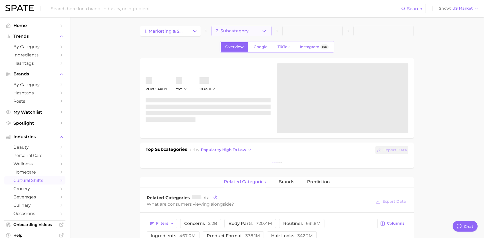
click at [256, 31] on button "2. Subcategory" at bounding box center [241, 31] width 60 height 11
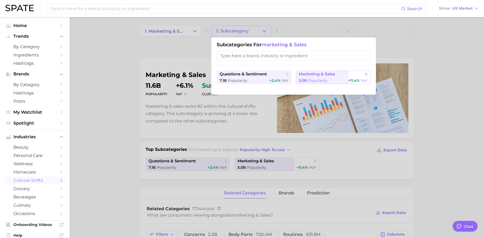
click at [324, 74] on span "marketing & sales" at bounding box center [316, 74] width 36 height 5
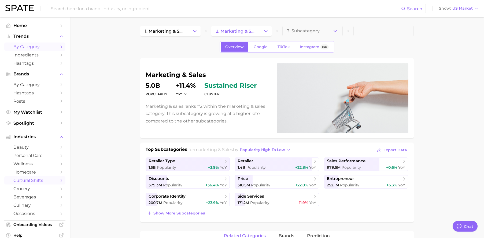
click at [37, 46] on span "by Category" at bounding box center [34, 46] width 43 height 5
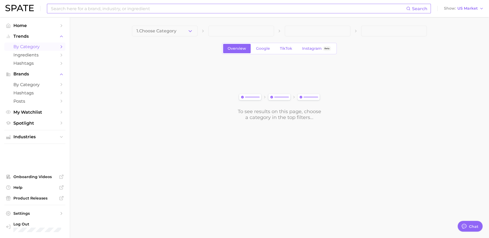
type textarea "x"
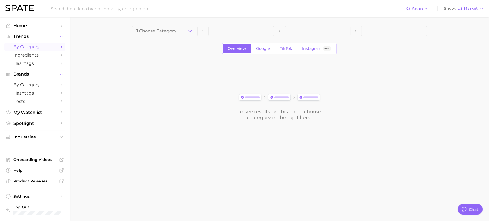
click at [154, 29] on span "1. Choose Category" at bounding box center [156, 31] width 40 height 5
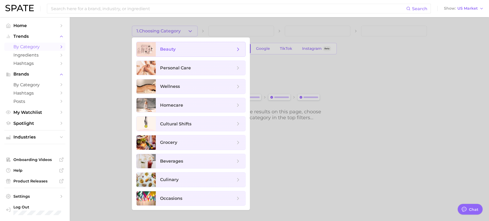
click at [171, 51] on span "beauty" at bounding box center [168, 49] width 16 height 5
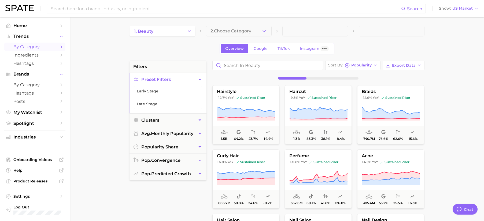
drag, startPoint x: 162, startPoint y: 103, endPoint x: 279, endPoint y: 85, distance: 119.0
click at [162, 103] on button "Late Stage" at bounding box center [168, 104] width 68 height 10
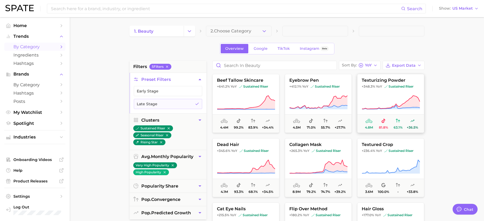
click at [393, 95] on icon at bounding box center [390, 102] width 58 height 15
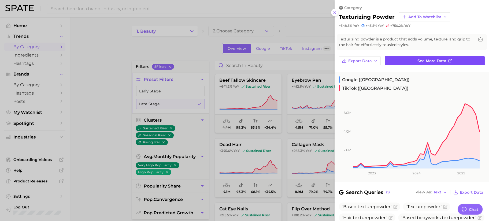
click at [413, 62] on link "See more data" at bounding box center [434, 60] width 100 height 9
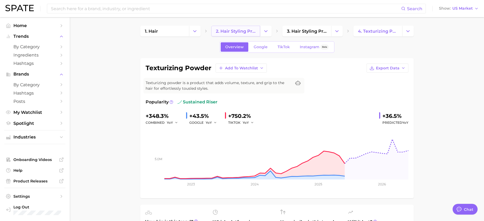
click at [236, 30] on span "2. hair styling products" at bounding box center [236, 31] width 40 height 5
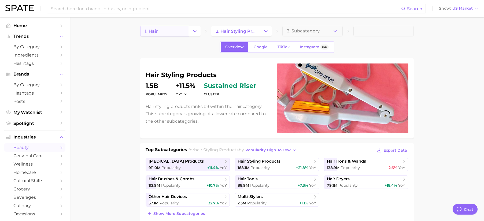
click at [183, 30] on link "1. hair" at bounding box center [164, 31] width 49 height 11
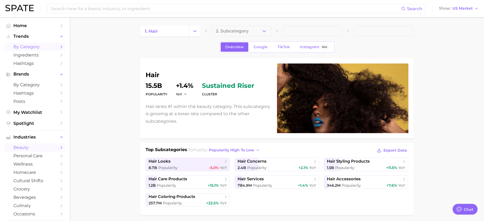
click at [34, 46] on span "by Category" at bounding box center [34, 46] width 43 height 5
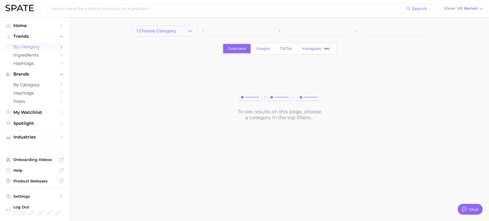
click at [175, 34] on button "1. Choose Category" at bounding box center [165, 31] width 66 height 11
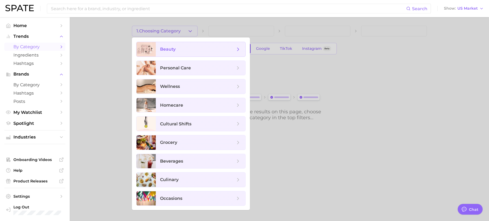
click at [189, 51] on span "beauty" at bounding box center [197, 49] width 75 height 6
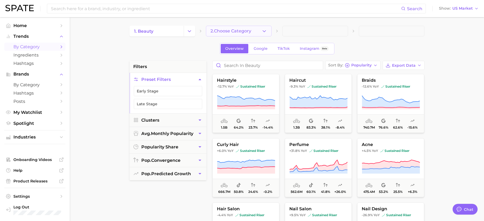
click at [225, 32] on span "2. Choose Category" at bounding box center [230, 31] width 41 height 5
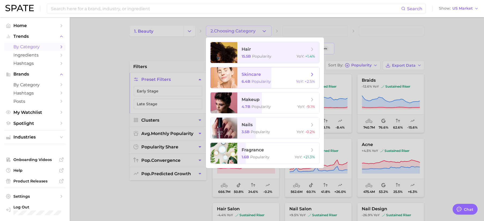
click at [250, 71] on span "skincare 6.4b Popularity YoY : +2.5%" at bounding box center [278, 77] width 82 height 21
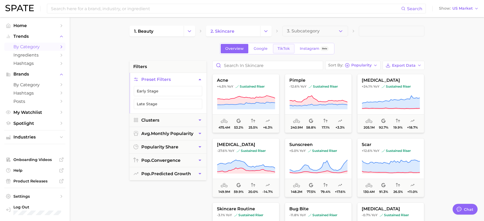
click at [284, 48] on span "TikTok" at bounding box center [283, 48] width 12 height 5
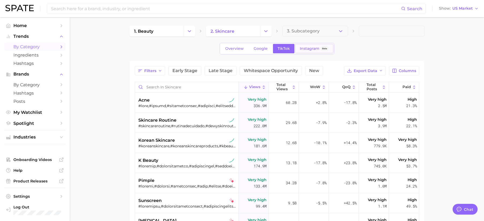
click at [305, 48] on span "Instagram" at bounding box center [309, 48] width 20 height 5
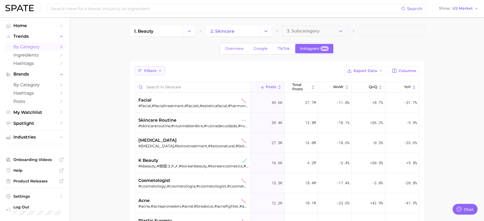
click at [160, 71] on icon "button" at bounding box center [160, 71] width 4 height 4
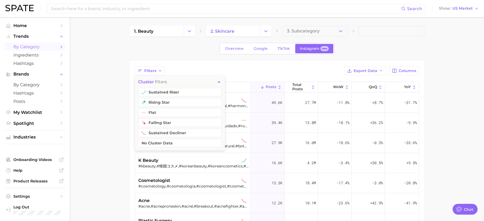
click at [281, 61] on div "Filters cluster filters sustained riser rising star flat falling star sustained…" at bounding box center [276, 184] width 295 height 247
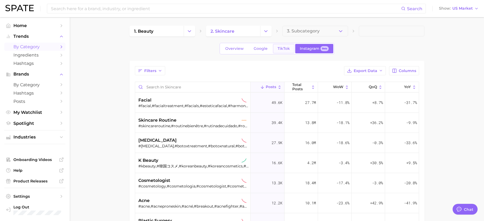
click at [286, 48] on span "TikTok" at bounding box center [283, 48] width 12 height 5
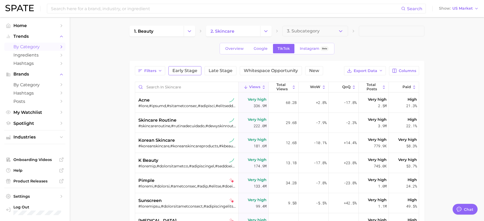
click at [180, 70] on span "Early Stage" at bounding box center [184, 71] width 25 height 4
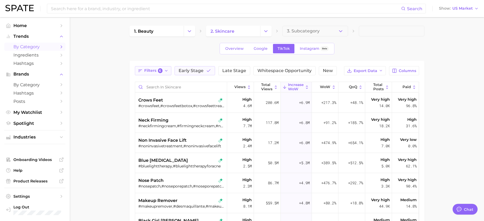
click at [163, 70] on button "Filters 6" at bounding box center [153, 70] width 37 height 9
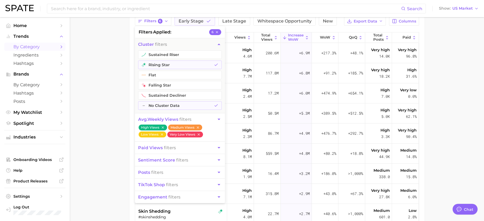
scroll to position [50, 0]
click at [184, 149] on button "paid views filters" at bounding box center [180, 148] width 90 height 12
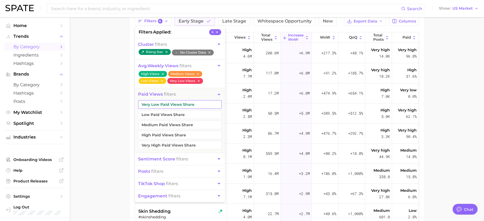
click at [183, 105] on button "Very Low Paid Views Share" at bounding box center [180, 104] width 84 height 9
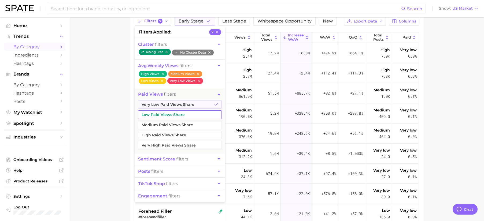
click at [182, 111] on button "Low Paid Views Share" at bounding box center [180, 114] width 84 height 9
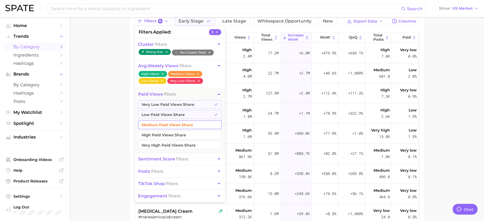
click at [179, 126] on button "Medium Paid Views Share" at bounding box center [180, 125] width 84 height 9
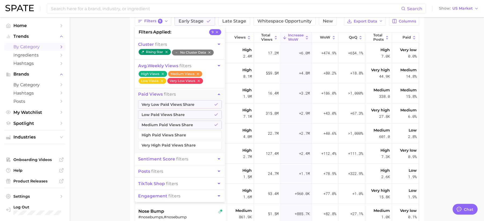
click at [432, 103] on main "1. beauty 2. skincare 3. Subcategory Overview Google TikTok Instagram Beta Filt…" at bounding box center [277, 127] width 414 height 318
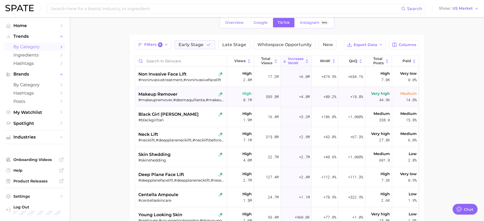
scroll to position [26, 0]
click at [413, 60] on icon at bounding box center [414, 61] width 2 height 3
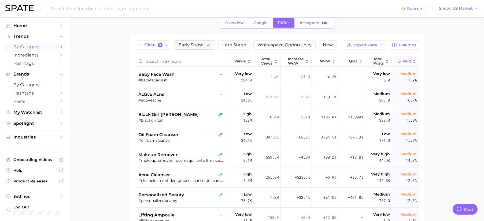
click at [411, 62] on icon at bounding box center [413, 61] width 5 height 5
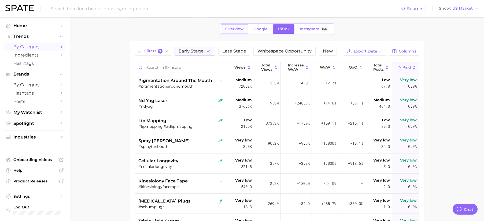
click at [231, 31] on link "Overview" at bounding box center [234, 28] width 28 height 9
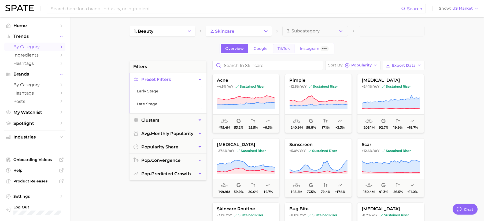
click at [284, 47] on span "TikTok" at bounding box center [283, 48] width 12 height 5
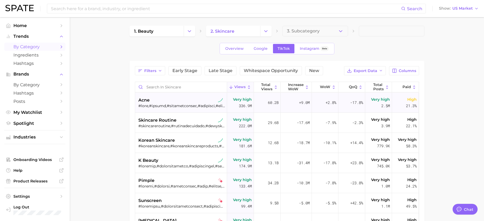
click at [158, 100] on div "acne" at bounding box center [181, 100] width 87 height 6
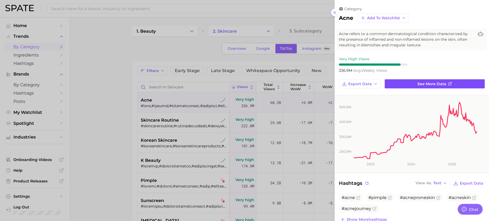
click at [419, 83] on span "See more data" at bounding box center [431, 84] width 29 height 5
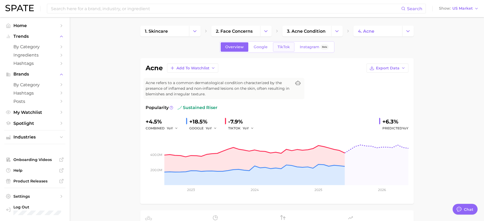
click at [283, 50] on link "TikTok" at bounding box center [283, 46] width 21 height 9
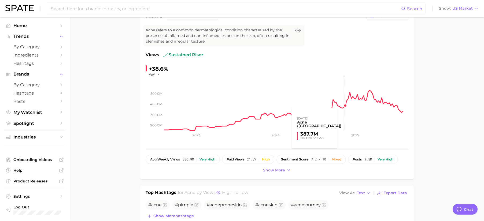
scroll to position [70, 0]
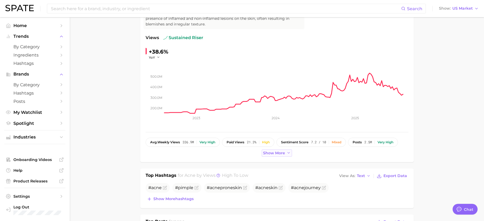
click at [278, 153] on span "Show more" at bounding box center [274, 153] width 22 height 5
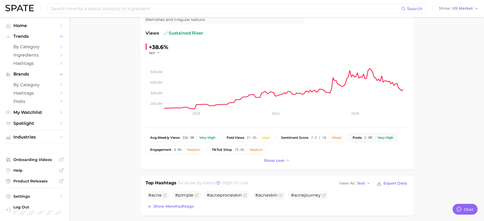
scroll to position [75, 0]
click at [372, 137] on span "2.5m" at bounding box center [368, 137] width 8 height 4
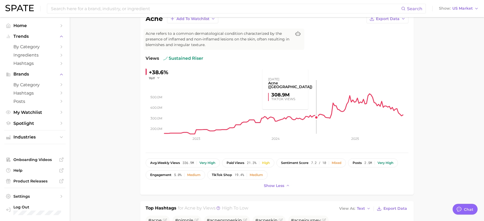
scroll to position [49, 0]
click at [155, 77] on button "YoY" at bounding box center [155, 78] width 12 height 5
click at [165, 94] on button "QoQ" at bounding box center [178, 96] width 59 height 10
click at [155, 77] on span "QoQ" at bounding box center [153, 78] width 8 height 5
click at [163, 85] on button "YoY" at bounding box center [178, 86] width 59 height 10
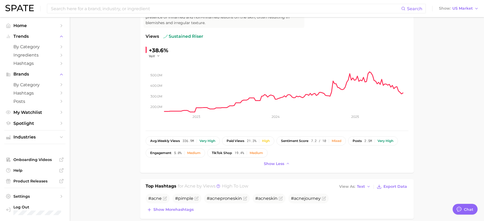
scroll to position [82, 0]
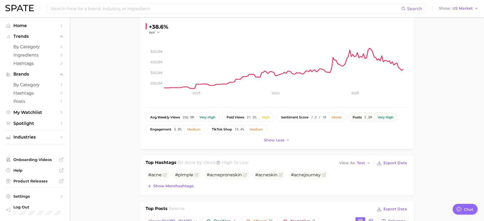
click at [374, 116] on div "posts 2.5m Very high" at bounding box center [372, 117] width 41 height 4
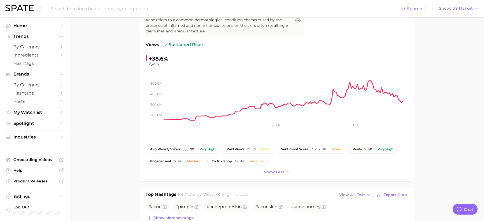
scroll to position [63, 0]
click at [151, 63] on span "YoY" at bounding box center [152, 64] width 6 height 5
click at [160, 80] on button "QoQ" at bounding box center [178, 82] width 59 height 10
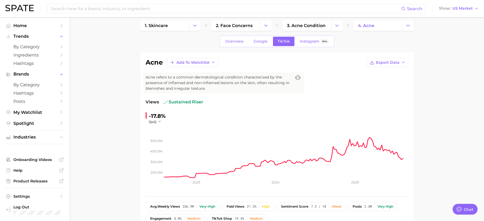
scroll to position [0, 0]
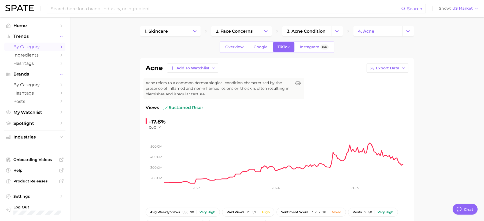
click at [18, 47] on span "by Category" at bounding box center [34, 46] width 43 height 5
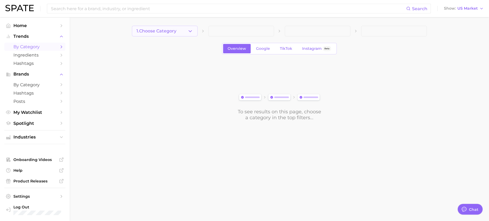
click at [171, 35] on button "1. Choose Category" at bounding box center [165, 31] width 66 height 11
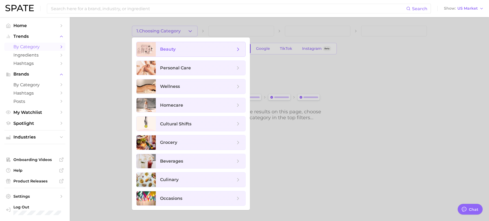
click at [180, 53] on span "beauty" at bounding box center [200, 49] width 89 height 14
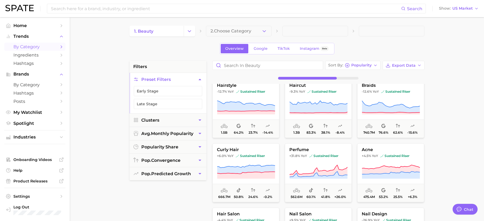
scroll to position [7, 0]
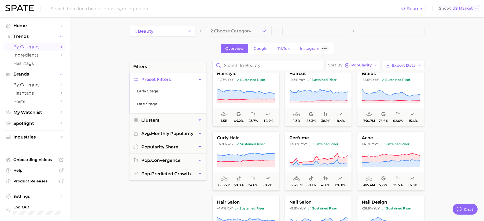
click at [472, 12] on button "Show US Market" at bounding box center [458, 8] width 42 height 7
click at [86, 10] on input at bounding box center [225, 8] width 350 height 9
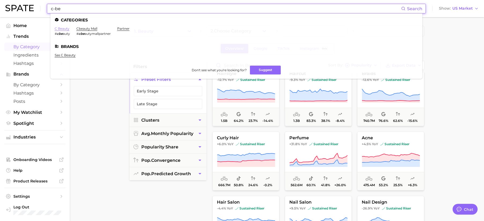
type input "c-be"
click at [66, 28] on link "c beauty" at bounding box center [62, 29] width 15 height 4
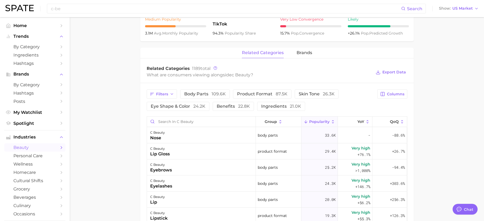
scroll to position [226, 0]
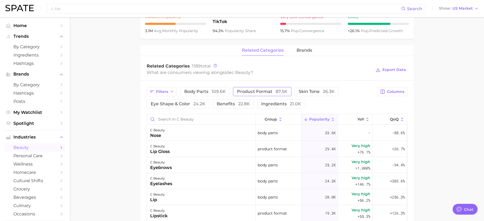
click at [261, 89] on span "product format 87.5k" at bounding box center [262, 91] width 50 height 4
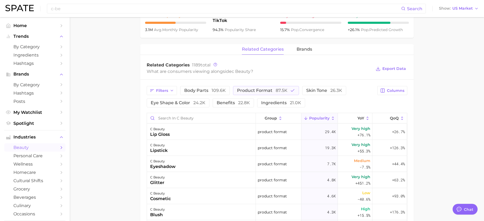
scroll to position [228, 0]
click at [278, 89] on span "87.5k" at bounding box center [281, 90] width 12 height 5
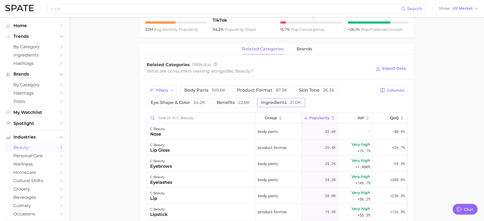
click at [282, 101] on span "ingredients 21.0k" at bounding box center [281, 102] width 40 height 4
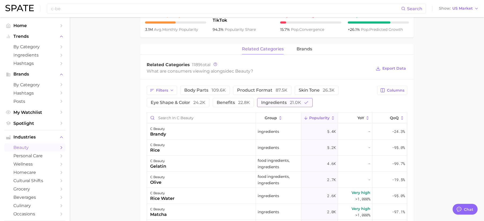
click at [298, 104] on span "21.0k" at bounding box center [295, 102] width 11 height 5
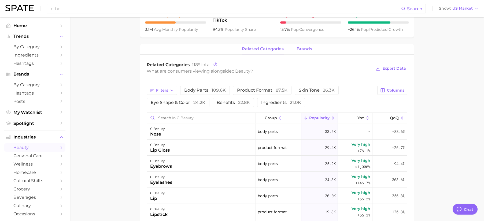
click at [306, 51] on span "brands" at bounding box center [304, 49] width 16 height 5
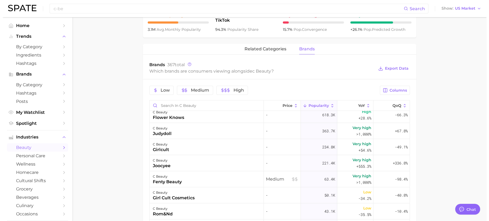
scroll to position [0, 0]
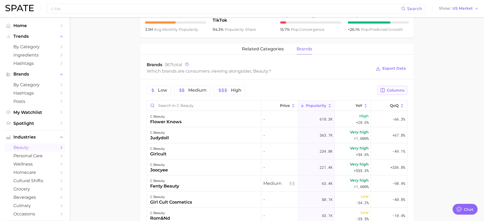
click at [388, 90] on span "Columns" at bounding box center [395, 90] width 17 height 5
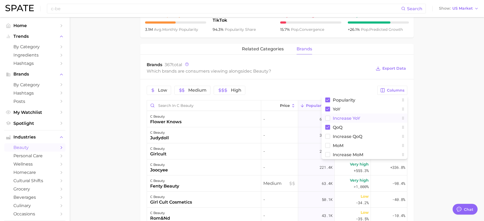
click at [363, 117] on button "Increase YoY" at bounding box center [364, 118] width 86 height 9
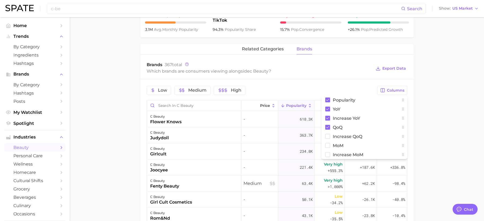
drag, startPoint x: 435, startPoint y: 108, endPoint x: 428, endPoint y: 105, distance: 7.7
click at [434, 108] on main "1. skincare 2. face products 3. types of skincare 4. c beauty Overview Google T…" at bounding box center [277, 71] width 414 height 565
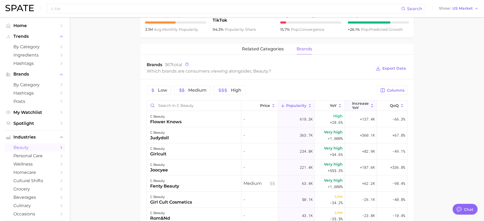
click at [352, 104] on span "Increase YoY" at bounding box center [360, 105] width 17 height 9
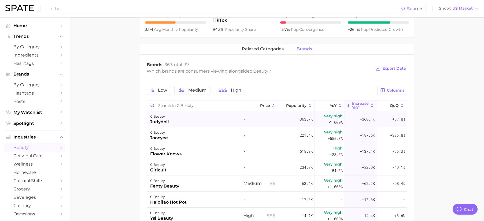
click at [156, 122] on div "judydoll" at bounding box center [159, 122] width 19 height 6
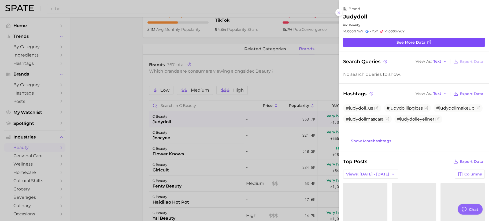
click at [405, 43] on span "See more data" at bounding box center [410, 42] width 29 height 5
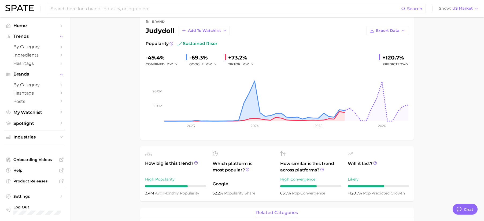
scroll to position [24, 0]
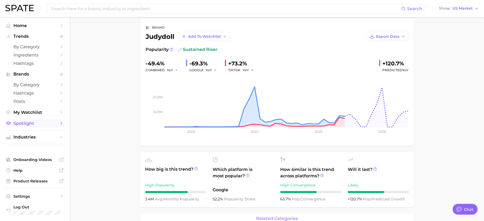
click at [44, 125] on span "Spotlight" at bounding box center [34, 123] width 43 height 5
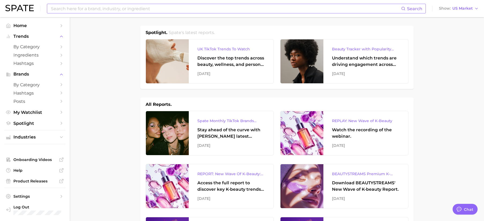
click at [106, 7] on input at bounding box center [225, 8] width 350 height 9
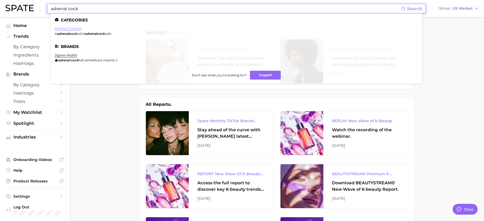
type input "adrenal cock"
click at [80, 28] on link "adrenal cocktail" at bounding box center [68, 29] width 27 height 4
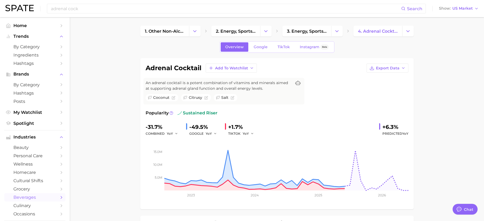
scroll to position [16, 0]
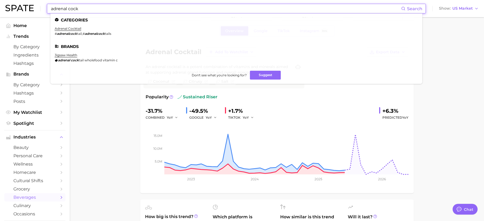
click at [92, 7] on input "adrenal cock" at bounding box center [225, 8] width 350 height 9
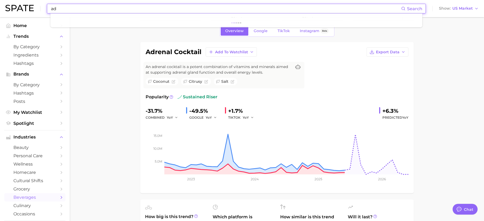
type input "a"
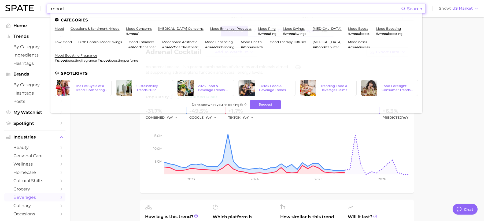
type input "mood"
